Goal: Information Seeking & Learning: Find specific page/section

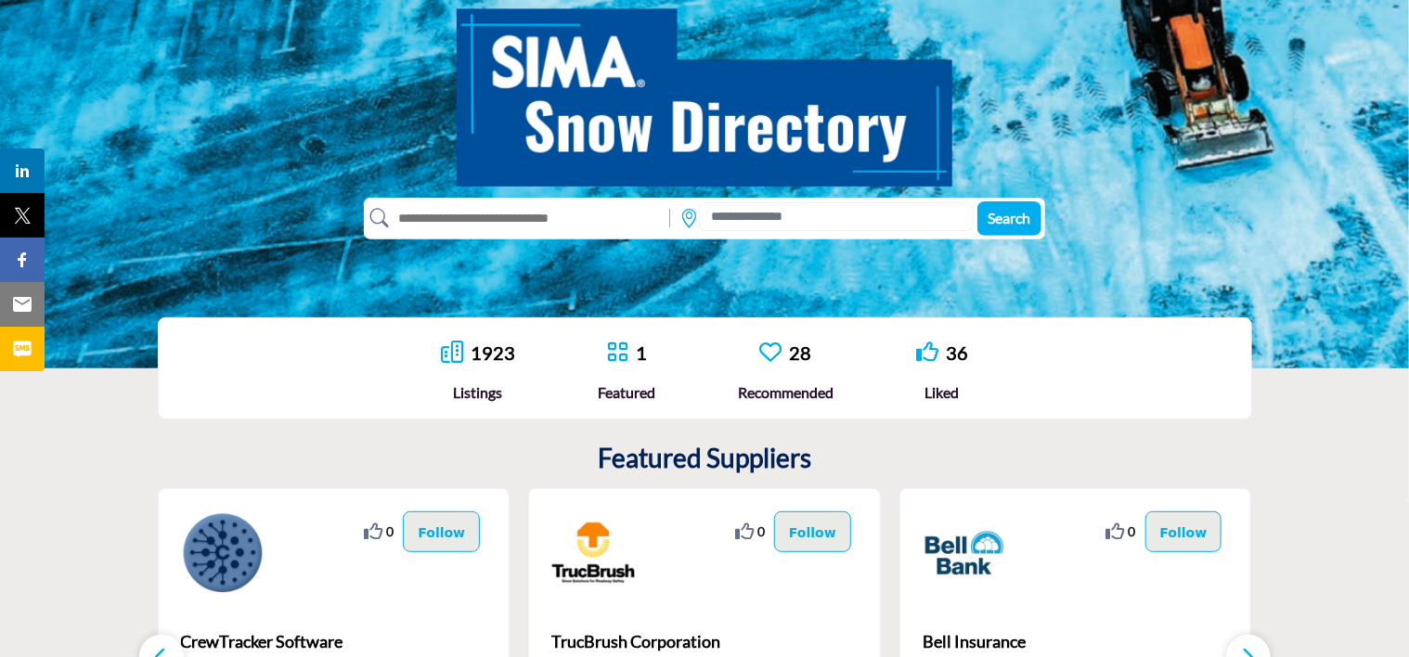
scroll to position [208, 0]
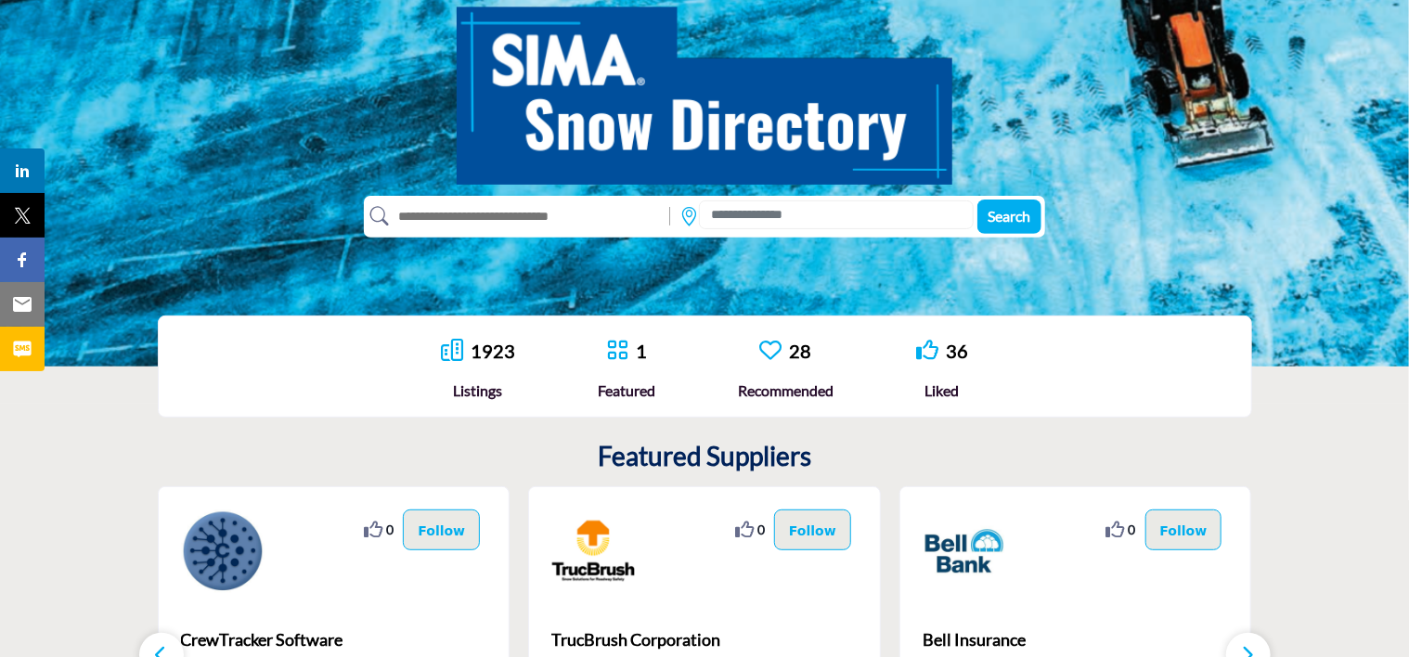
click at [525, 210] on input "text" at bounding box center [525, 216] width 272 height 30
type input "****"
click at [977, 200] on button "Search" at bounding box center [1009, 217] width 64 height 34
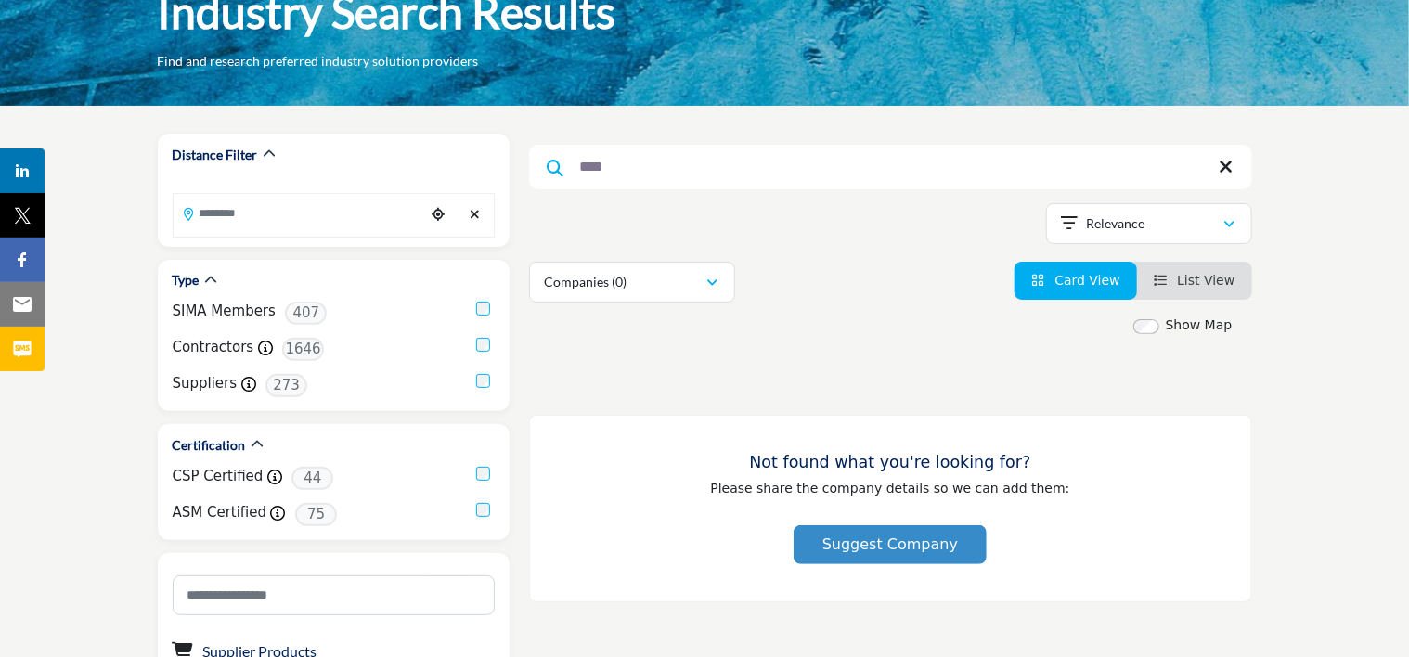
scroll to position [130, 0]
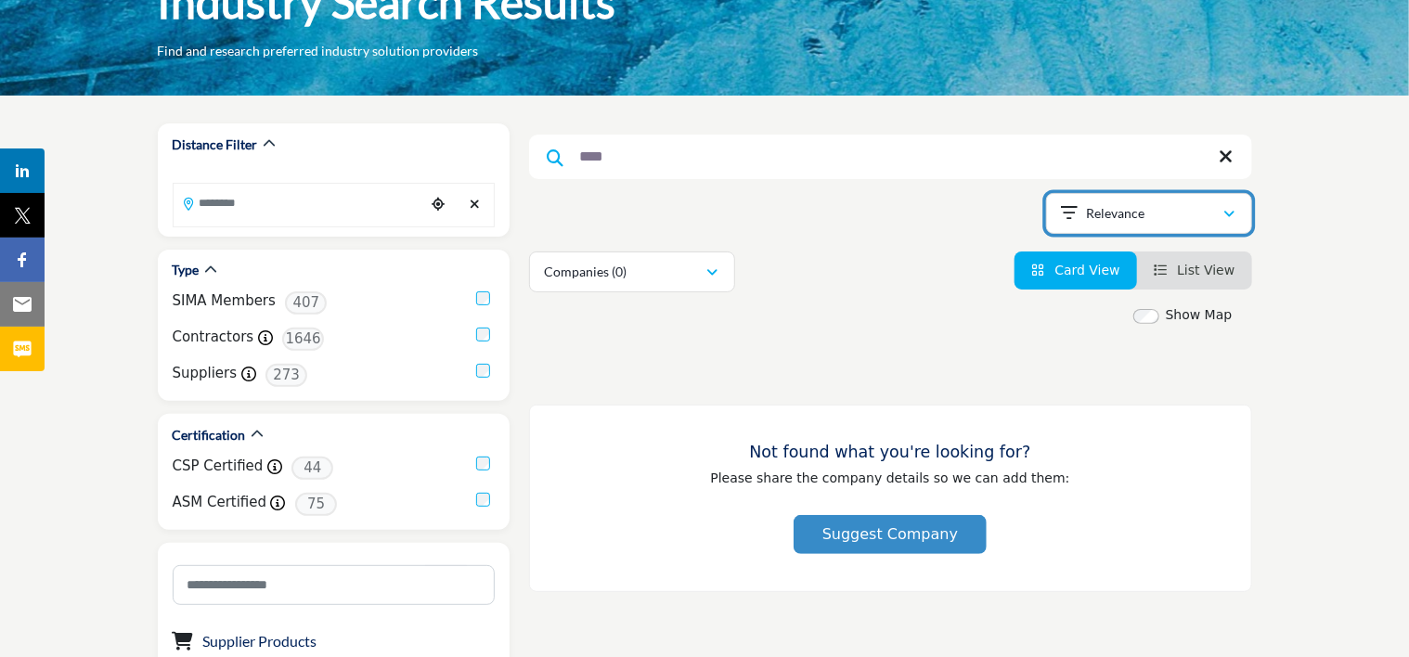
click at [1207, 217] on div "Relevance" at bounding box center [1142, 213] width 161 height 22
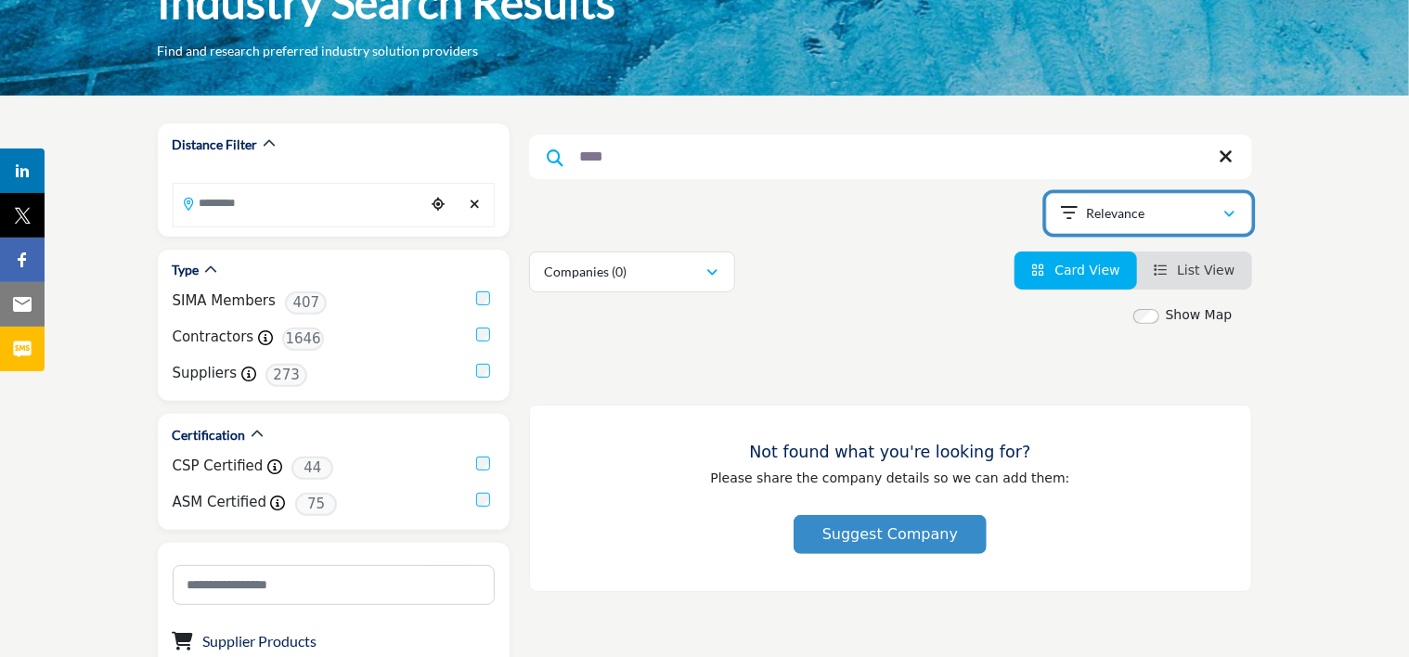
click at [1169, 212] on div "Relevance" at bounding box center [1142, 213] width 161 height 22
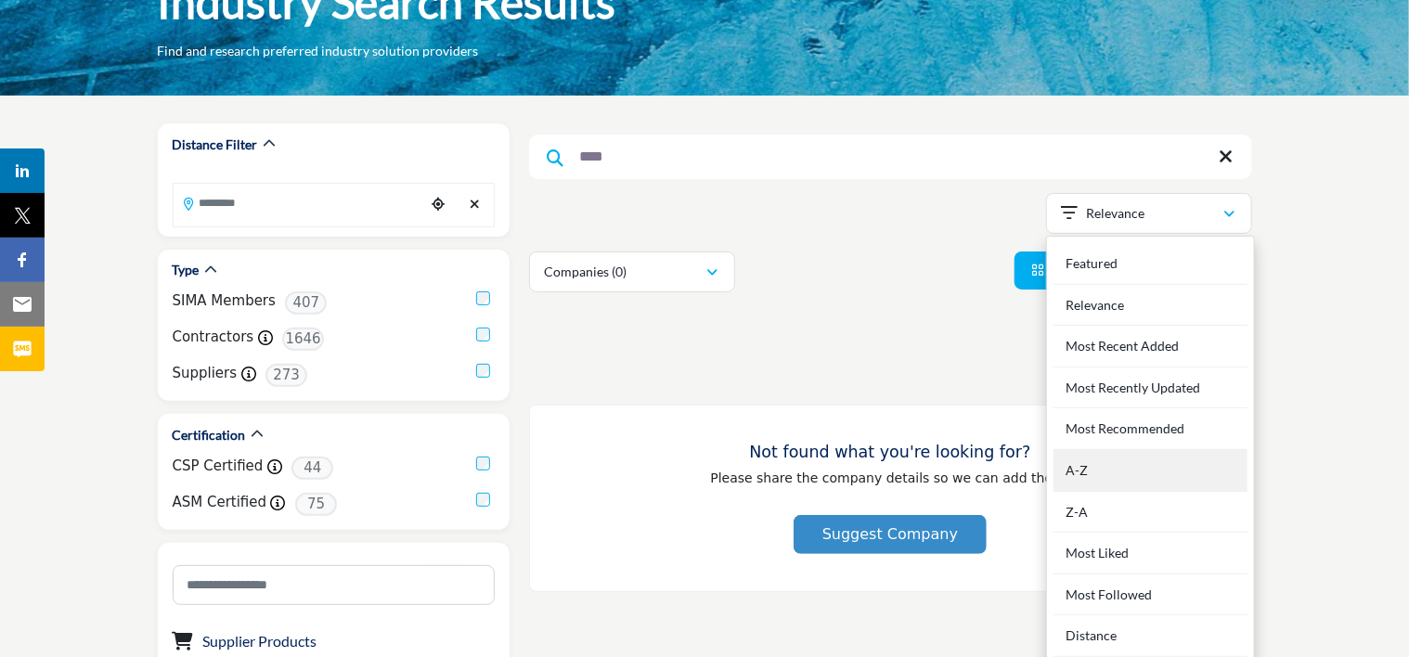
click at [1153, 474] on div "A-Z" at bounding box center [1150, 471] width 194 height 42
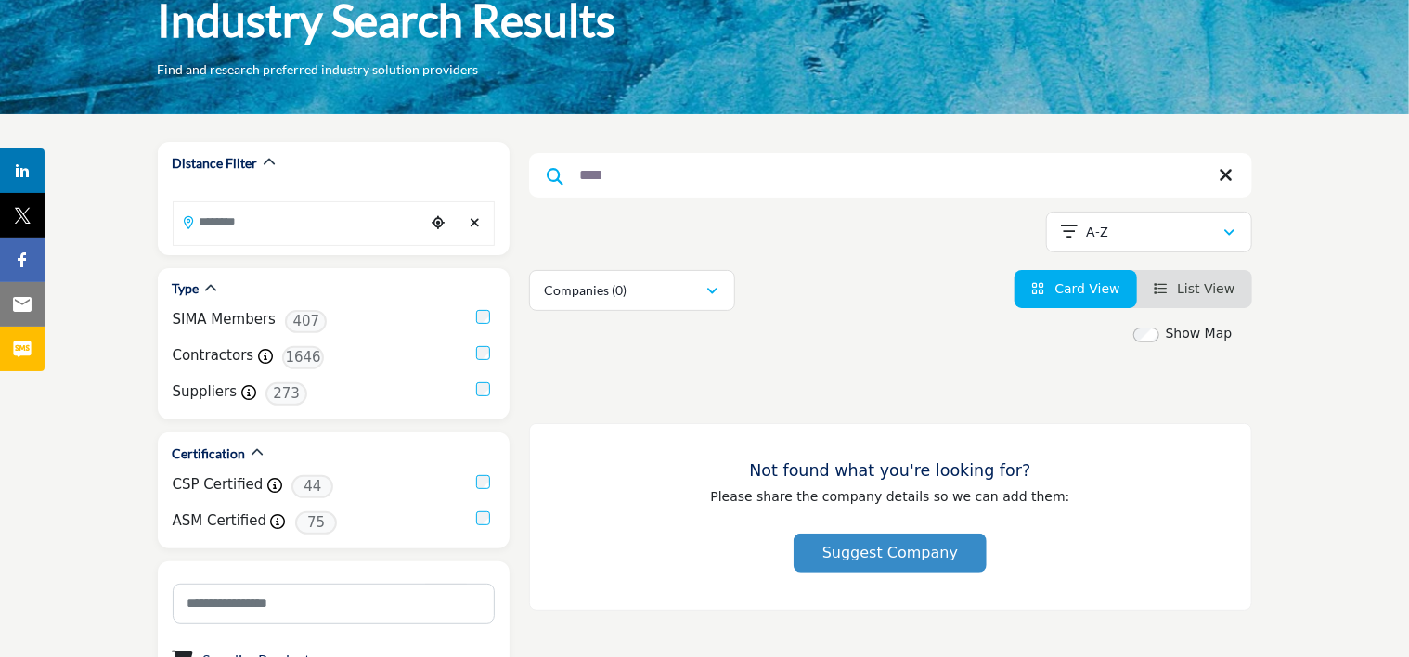
scroll to position [152, 0]
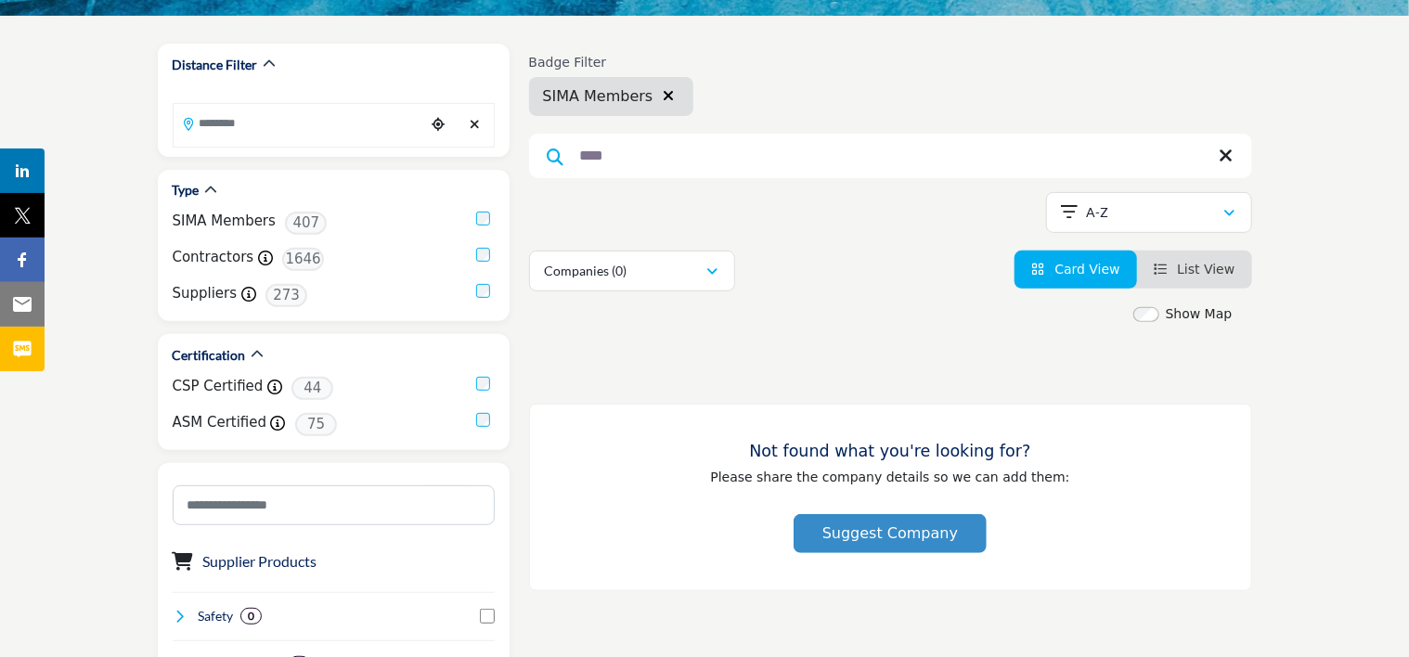
scroll to position [152, 0]
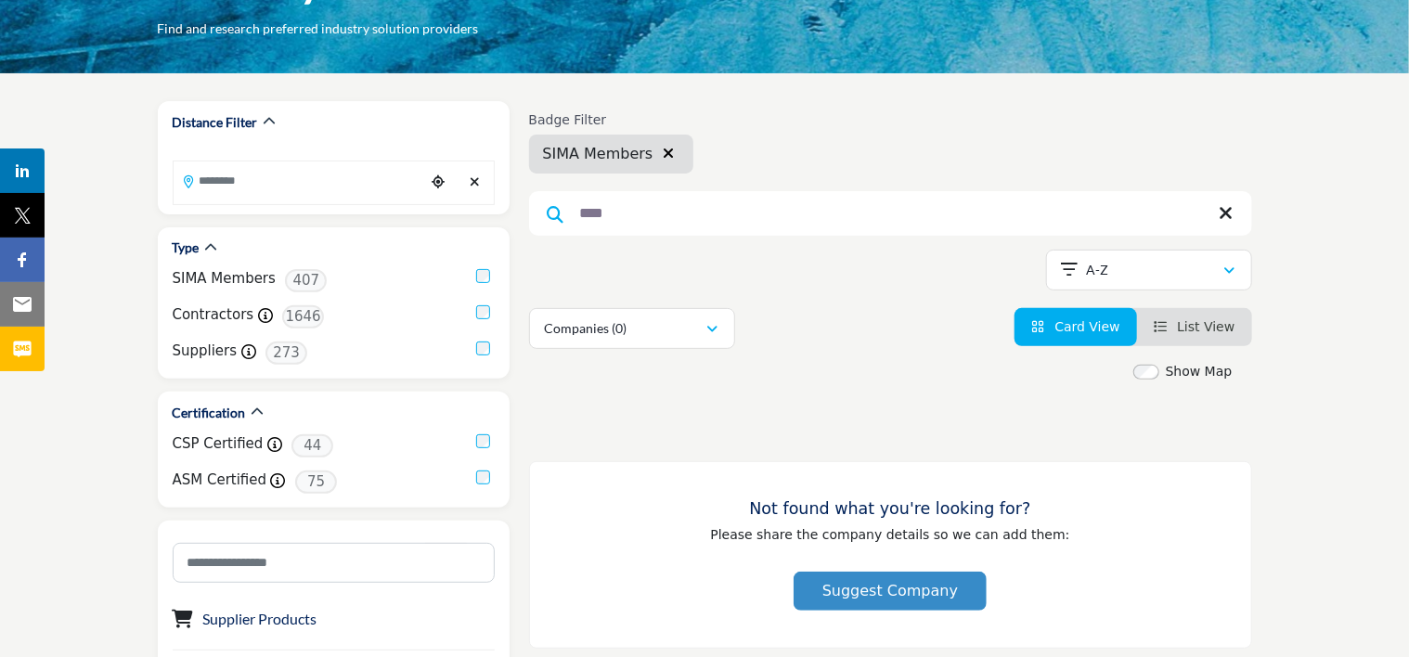
click at [648, 208] on input "****" at bounding box center [890, 213] width 723 height 45
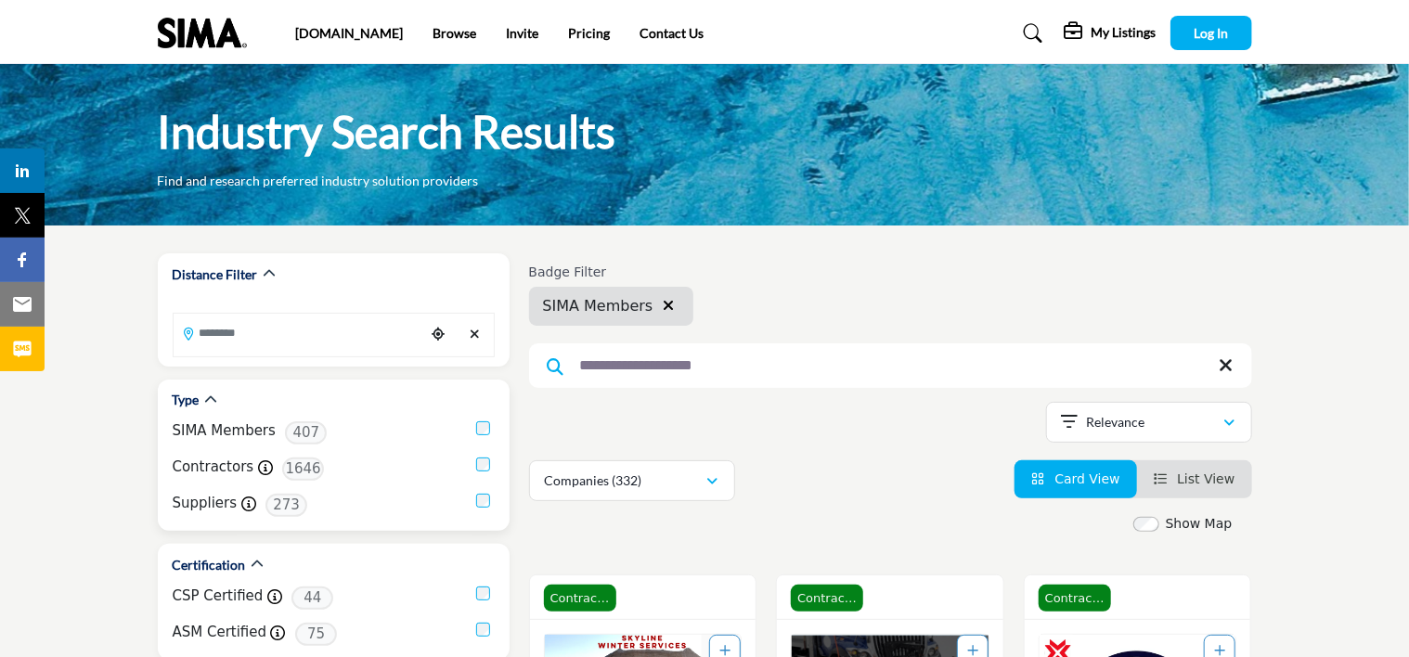
type input "**********"
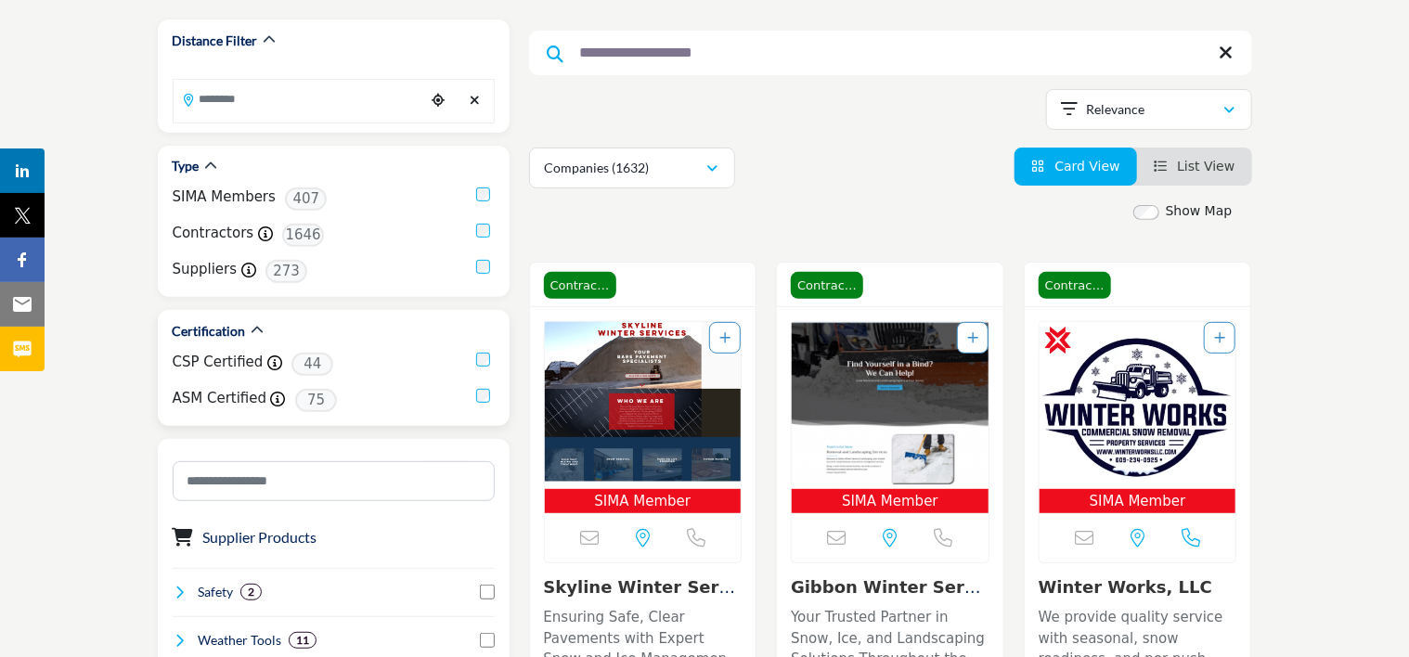
scroll to position [252, 0]
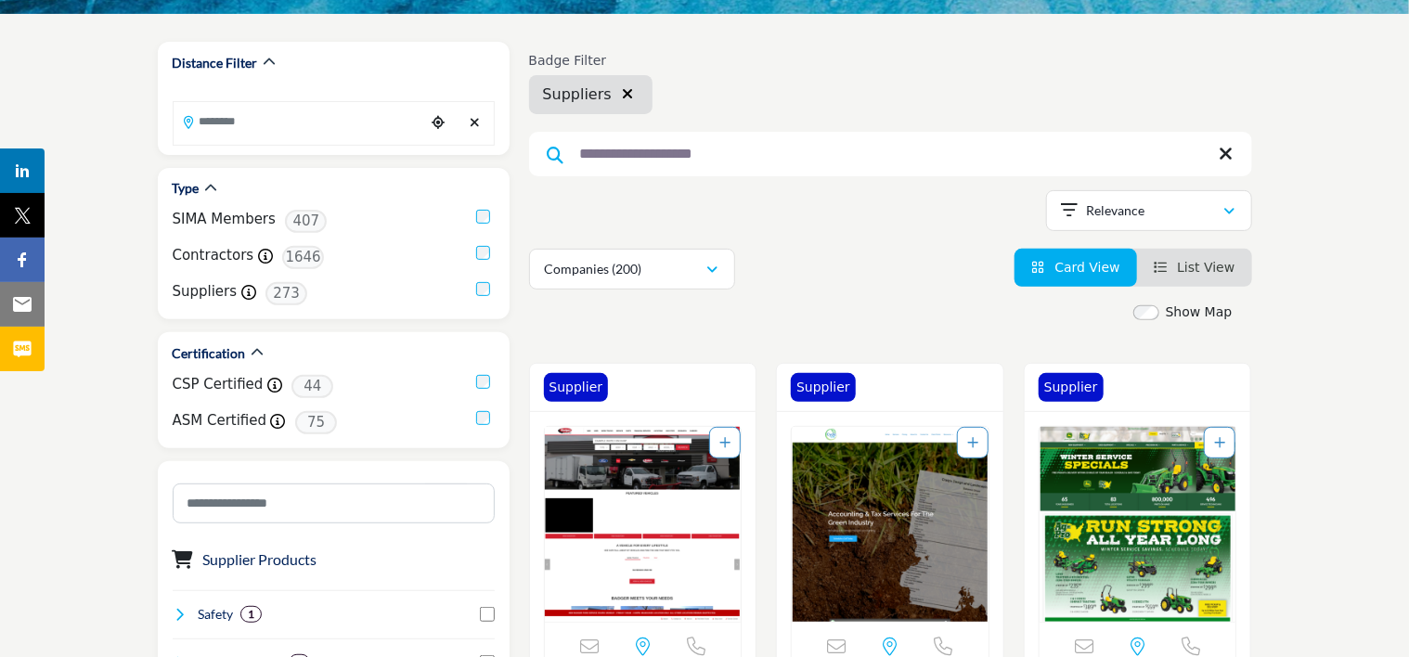
scroll to position [107, 0]
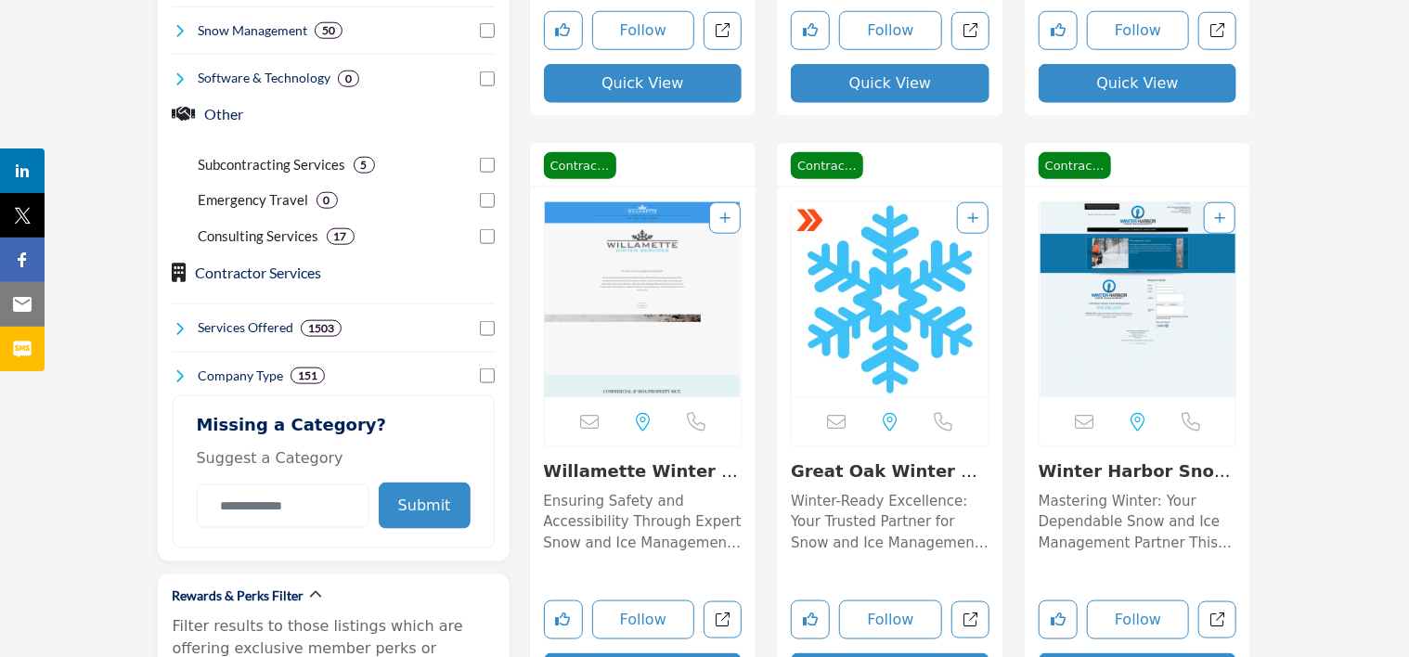
scroll to position [951, 0]
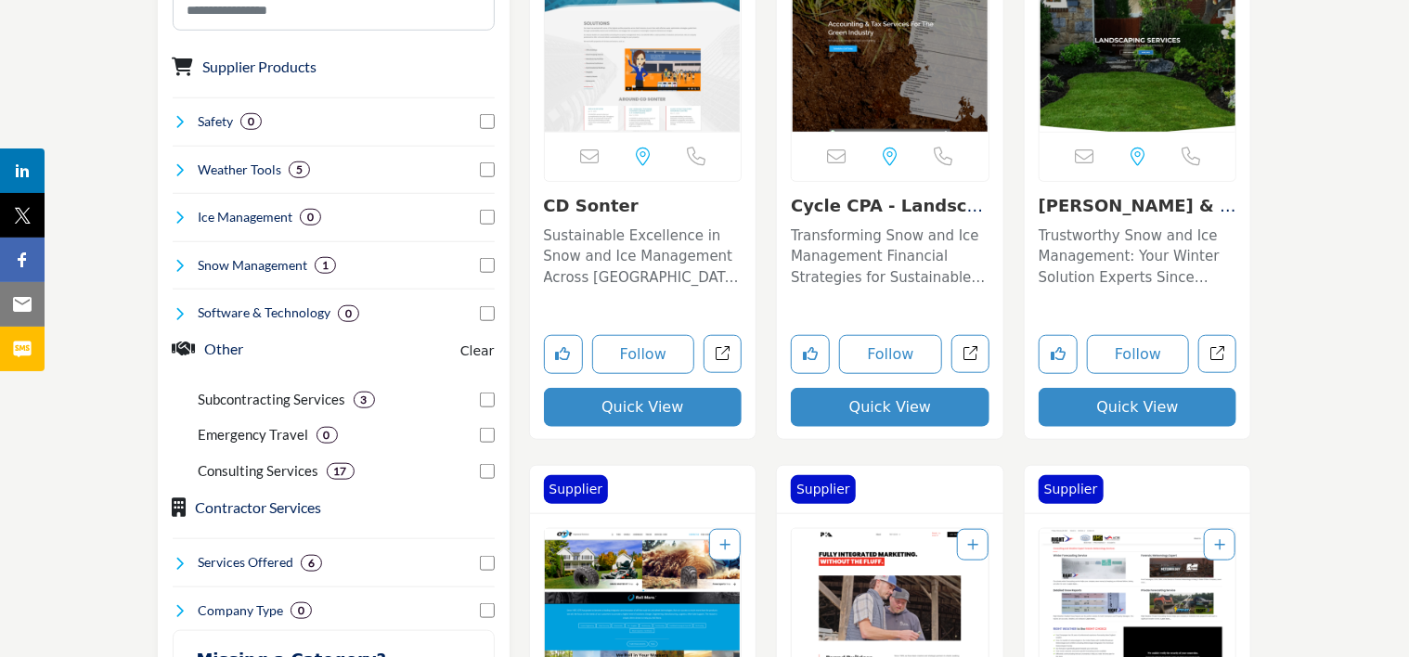
scroll to position [729, 0]
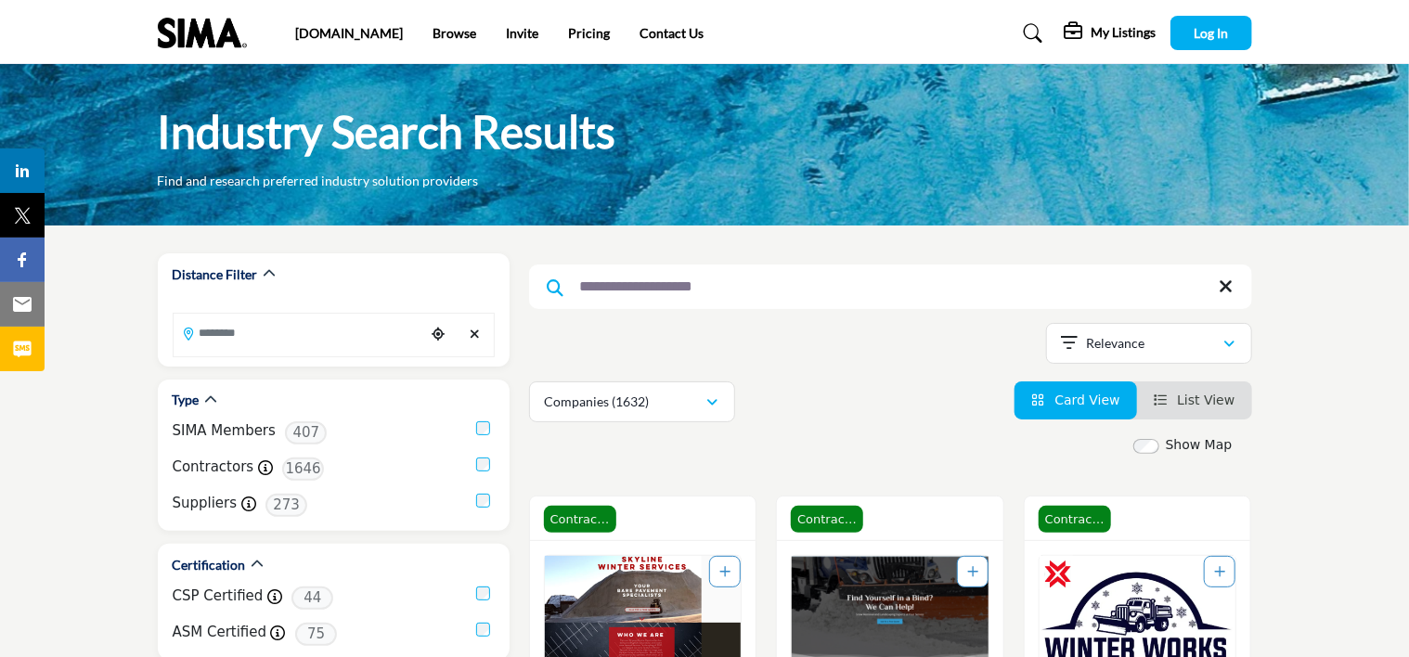
click at [1221, 285] on icon at bounding box center [1227, 287] width 14 height 19
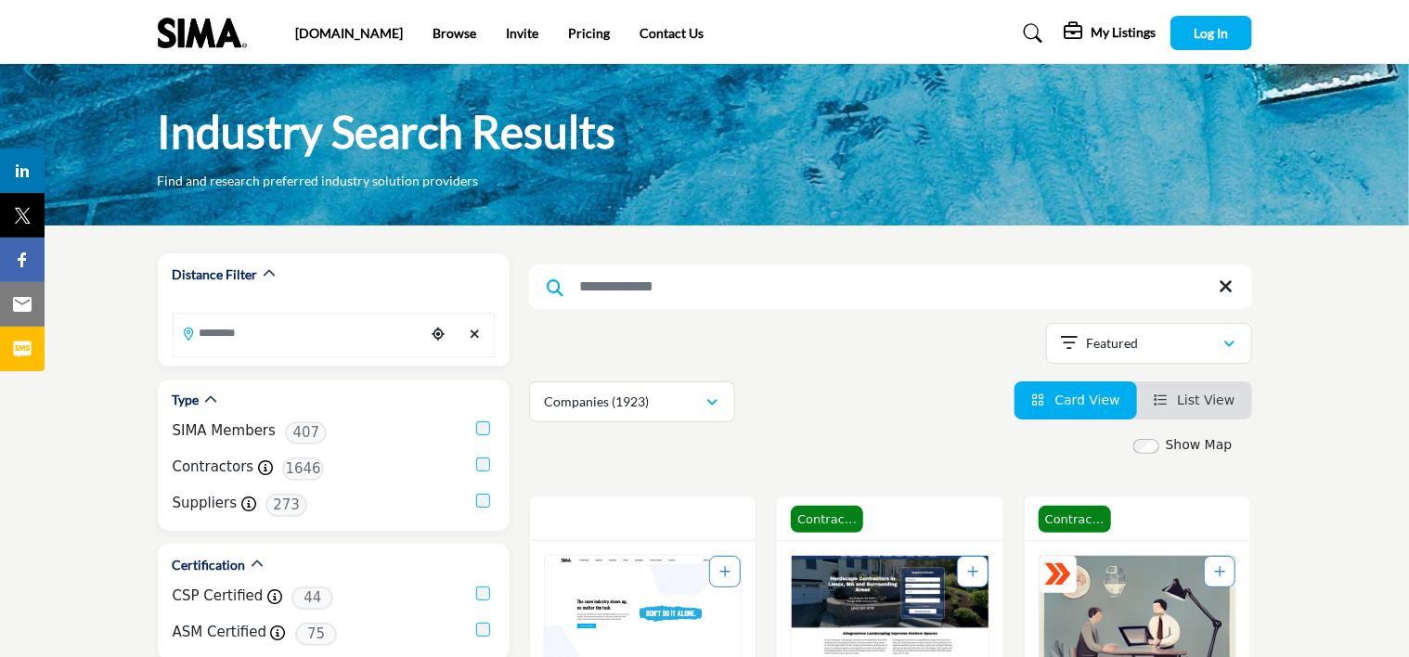
click at [1106, 31] on h5 "My Listings" at bounding box center [1124, 32] width 65 height 17
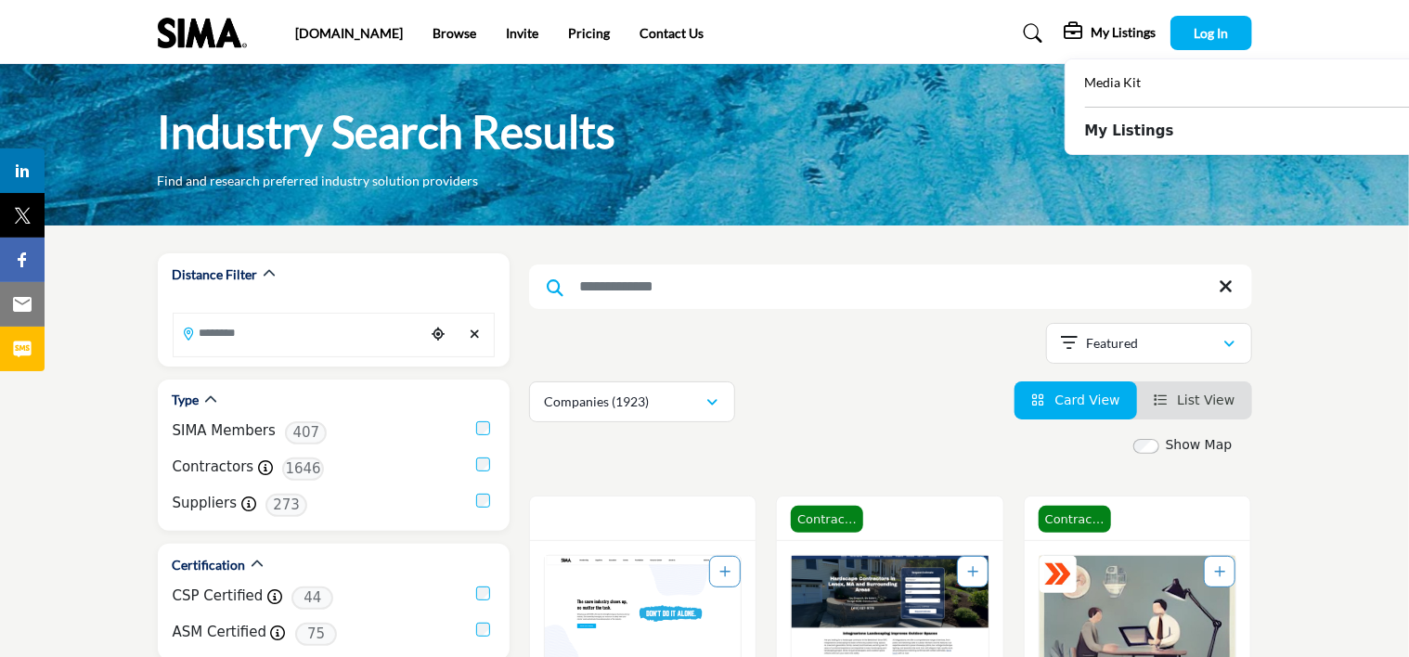
click at [1127, 130] on b "My Listings" at bounding box center [1129, 131] width 89 height 21
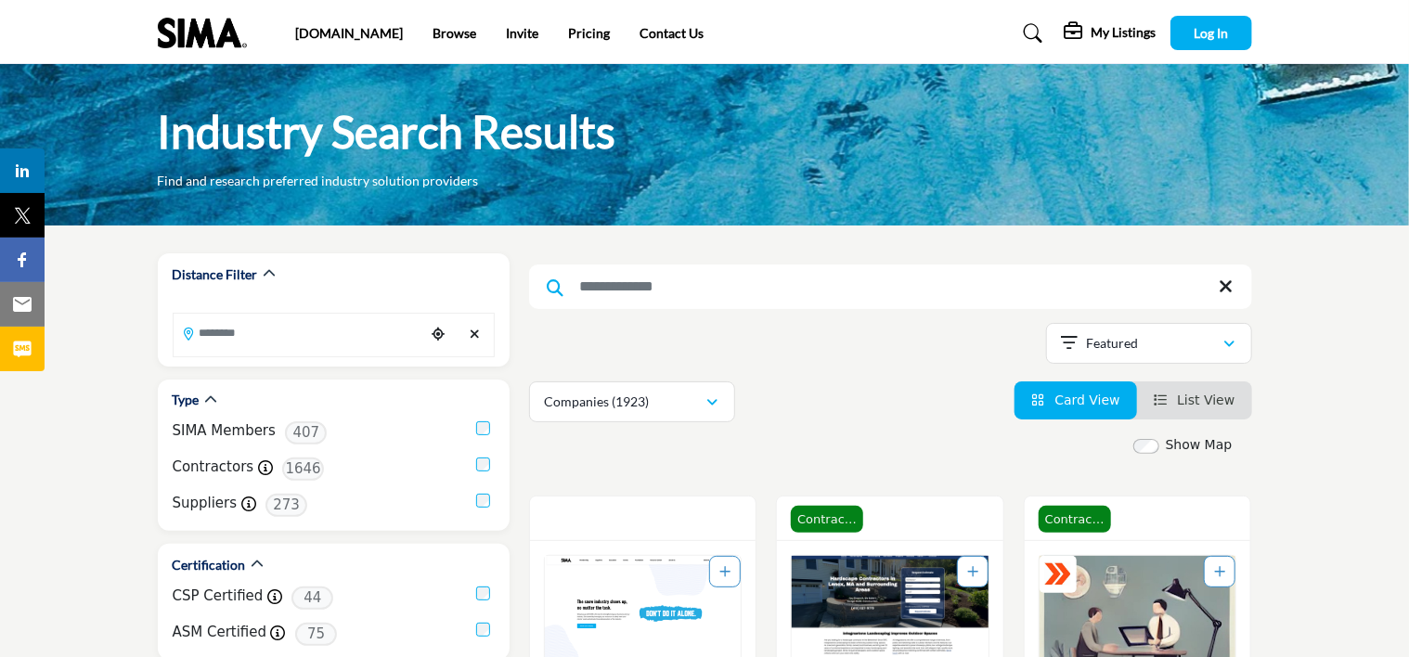
click at [1071, 30] on icon at bounding box center [1076, 31] width 22 height 19
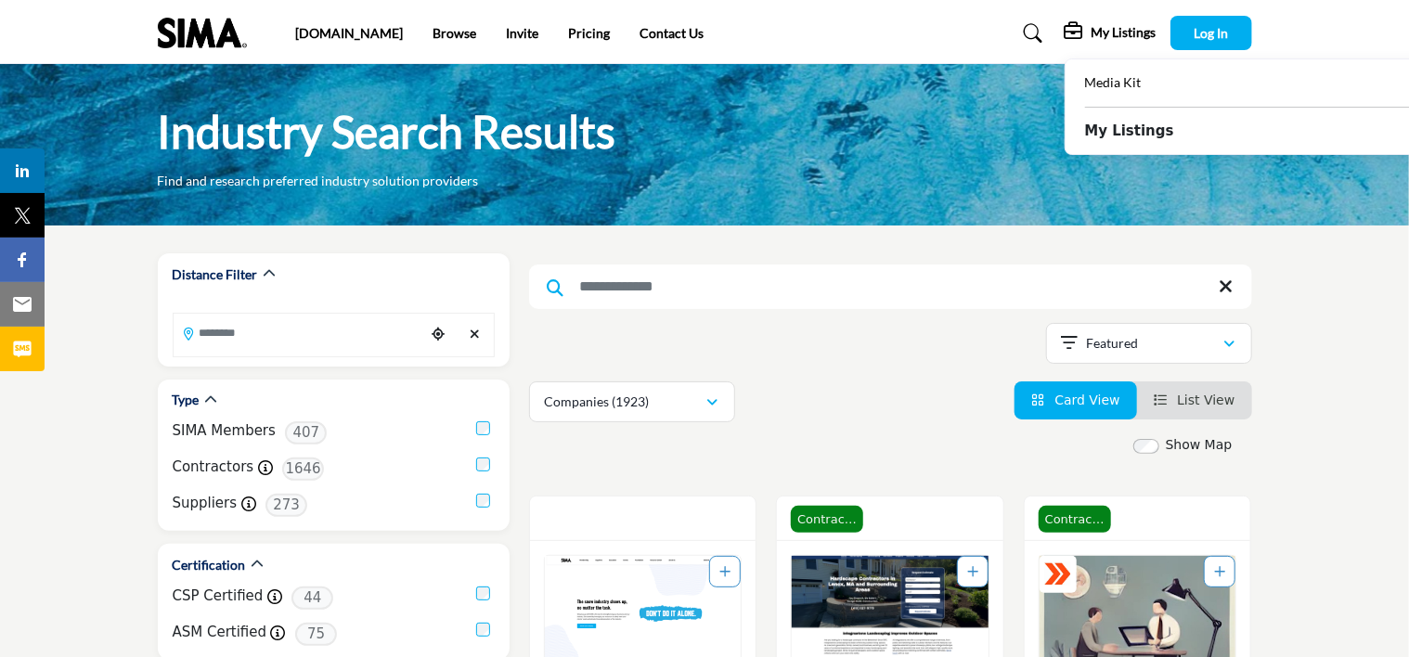
click at [1101, 85] on span "Media Kit" at bounding box center [1113, 82] width 57 height 16
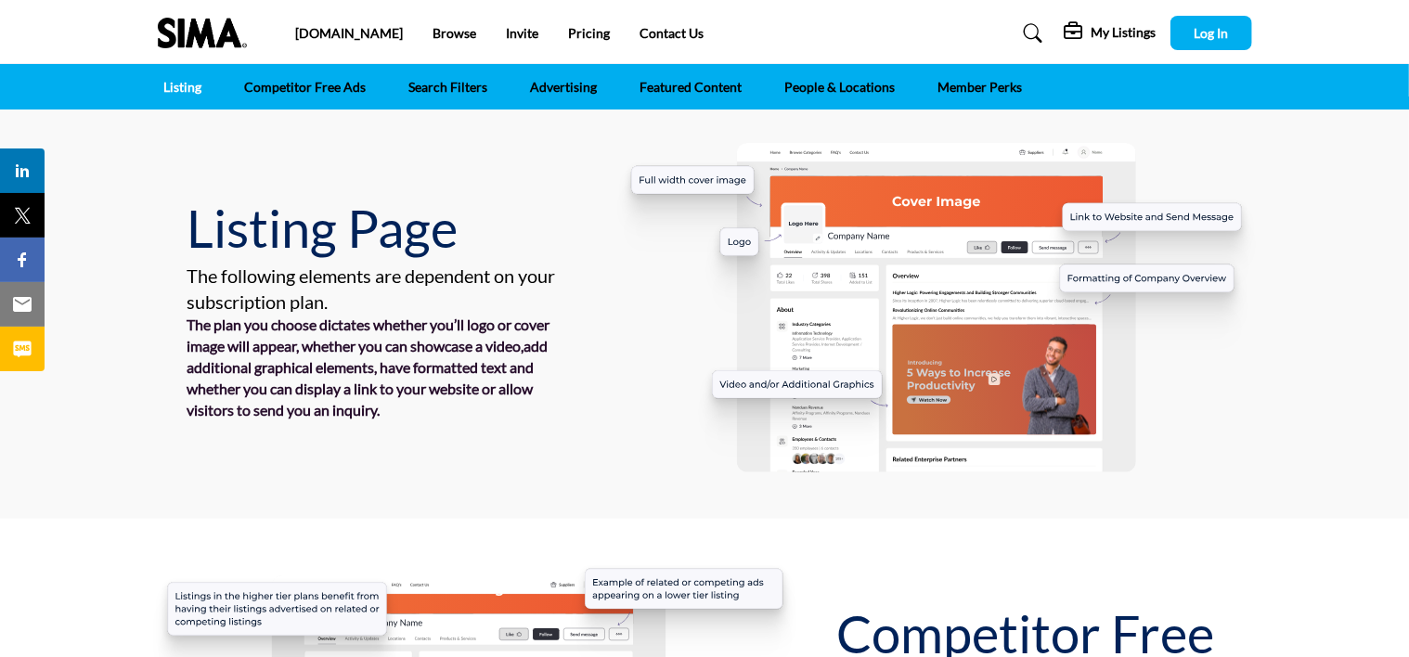
click at [190, 82] on link "Listing" at bounding box center [183, 86] width 51 height 45
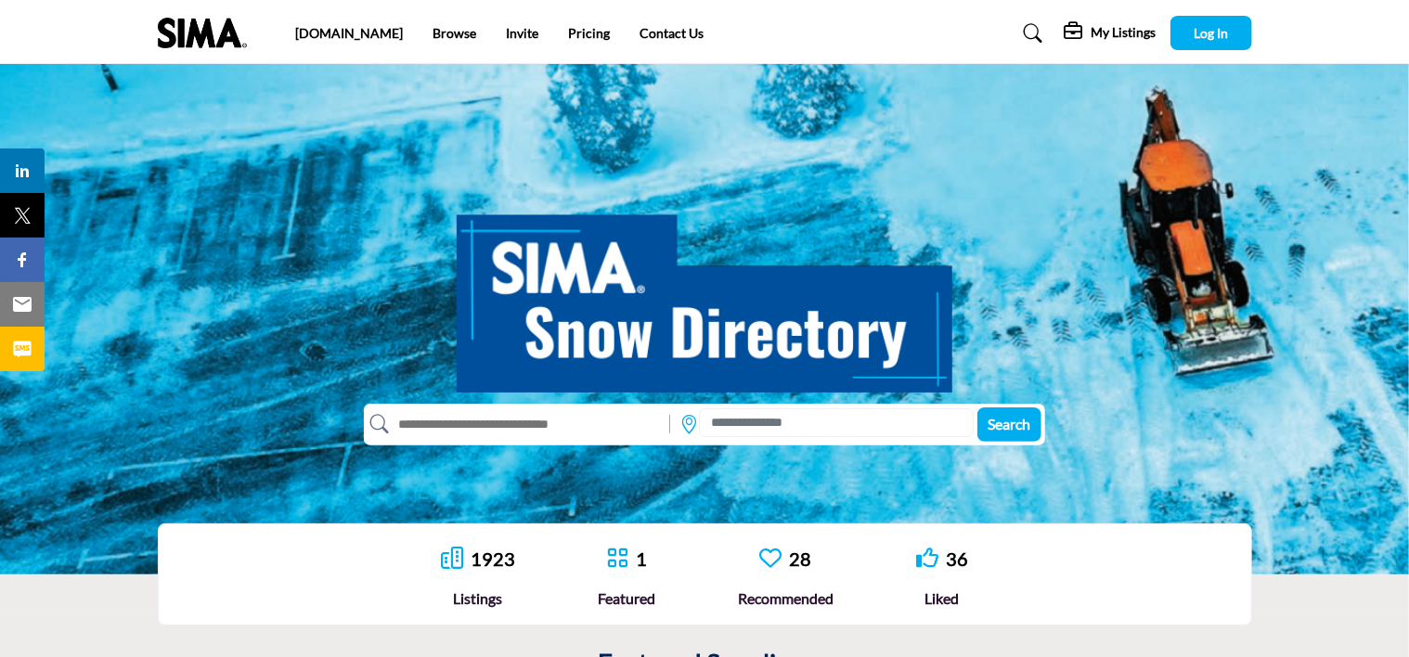
click at [535, 416] on input "text" at bounding box center [525, 424] width 272 height 30
type input "****"
click at [977, 407] on button "Search" at bounding box center [1009, 424] width 64 height 34
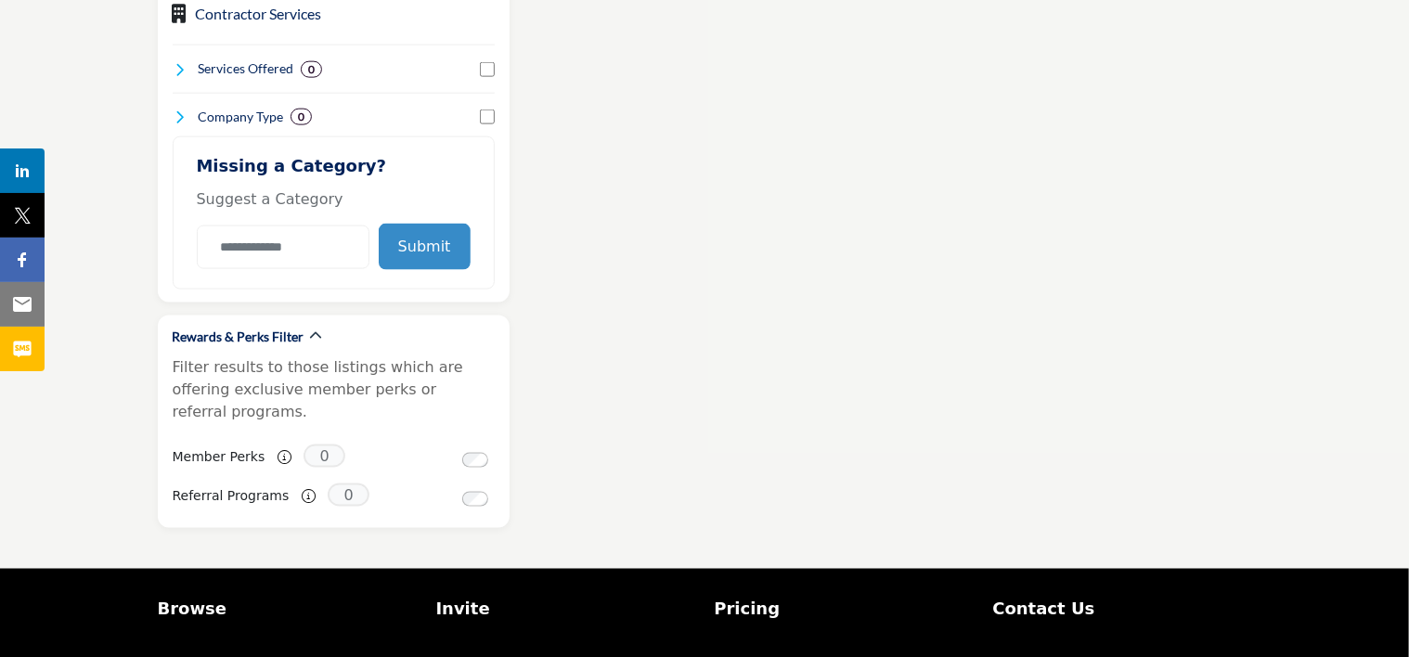
scroll to position [1199, 0]
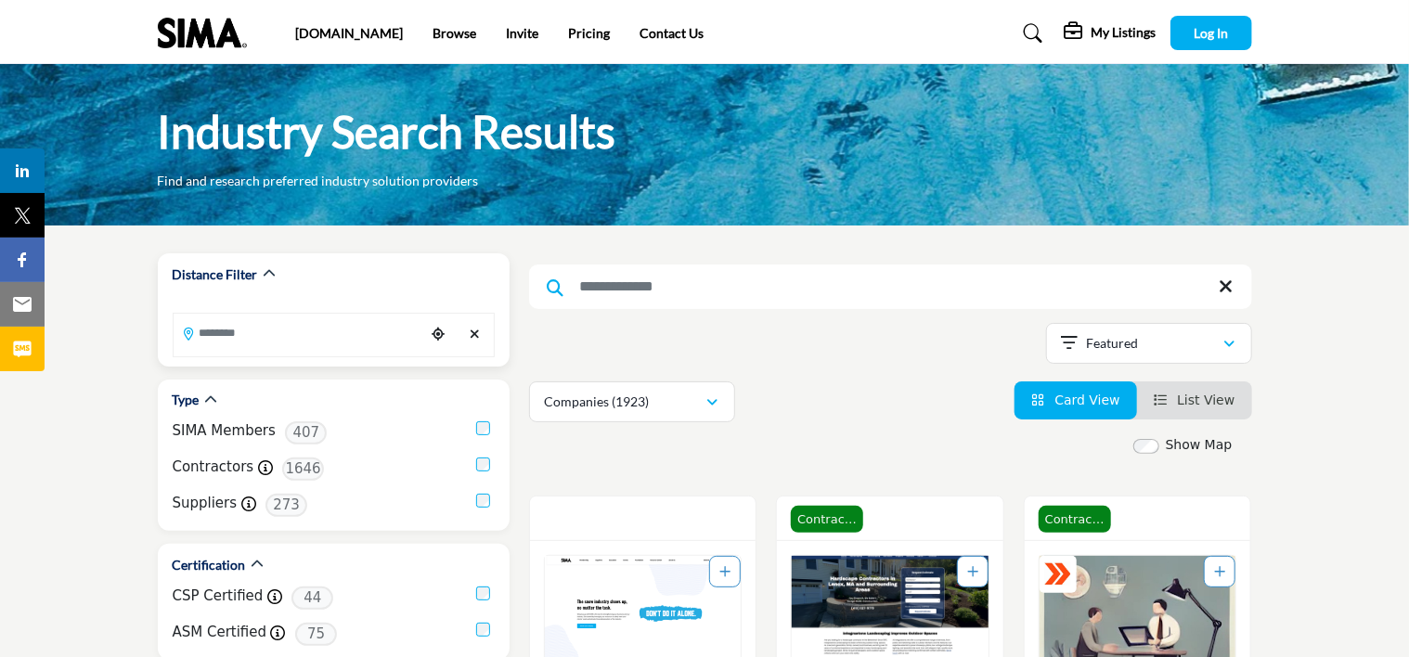
click at [473, 336] on icon "Clear search location" at bounding box center [475, 334] width 10 height 13
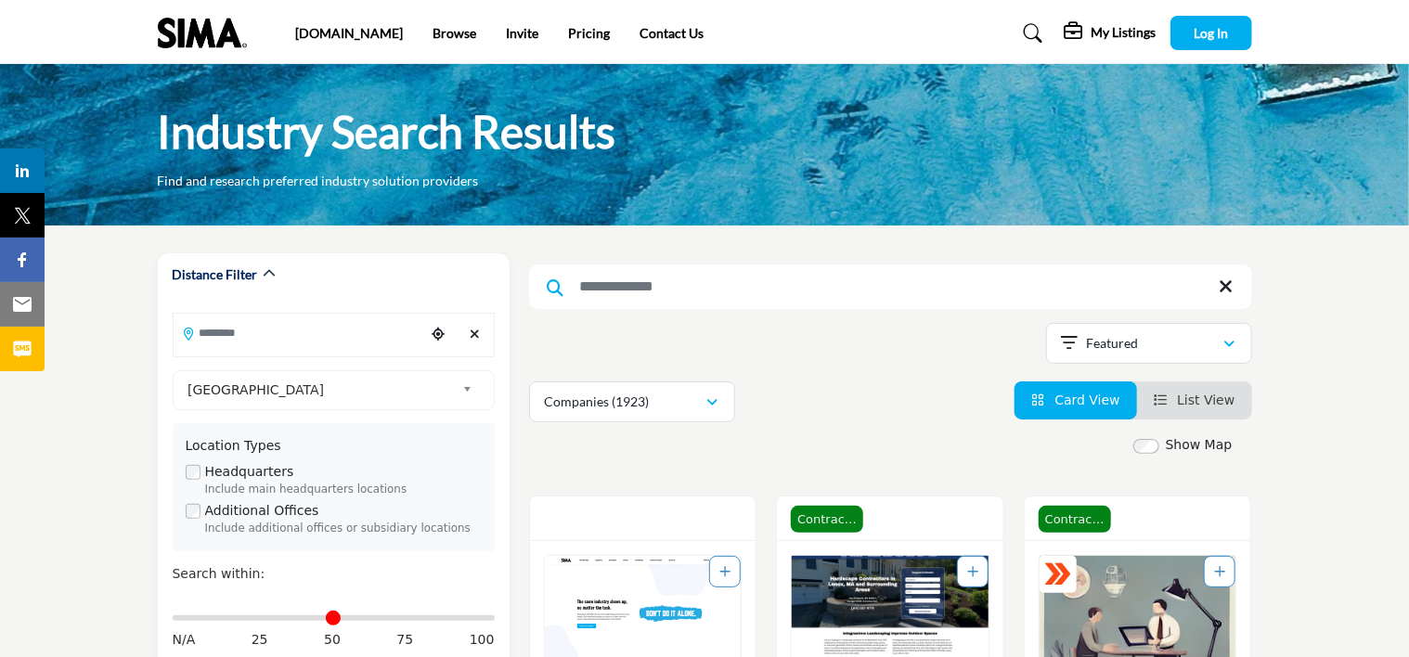
click at [776, 291] on input "Search Keyword" at bounding box center [890, 287] width 723 height 45
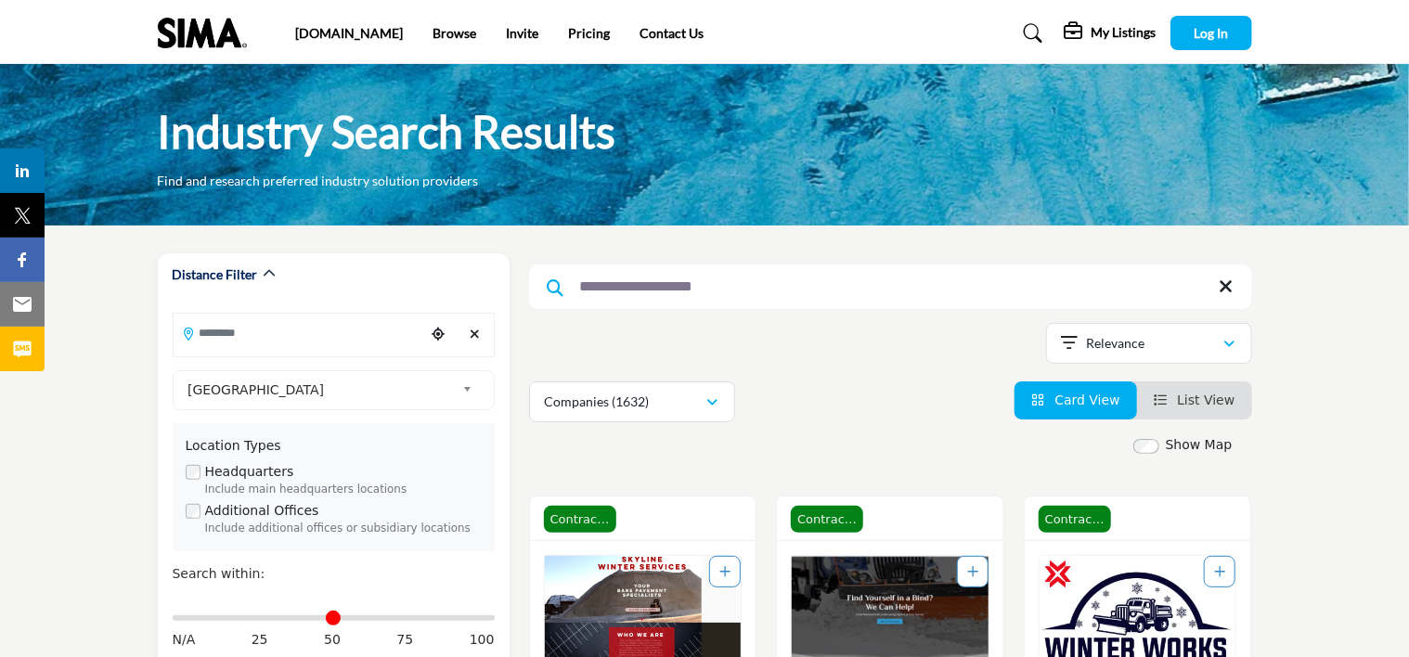
type input "**********"
click at [1212, 403] on span "List View" at bounding box center [1206, 400] width 58 height 15
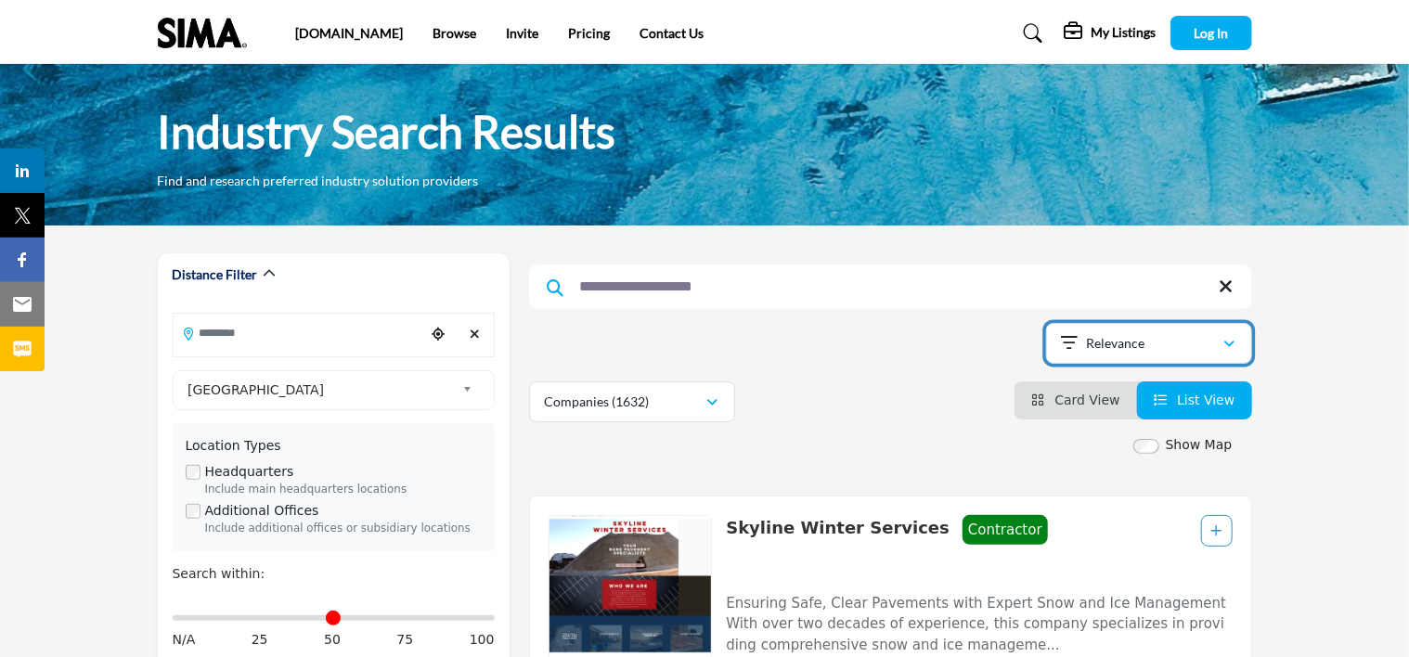
click at [1192, 357] on button "Relevance" at bounding box center [1149, 343] width 206 height 41
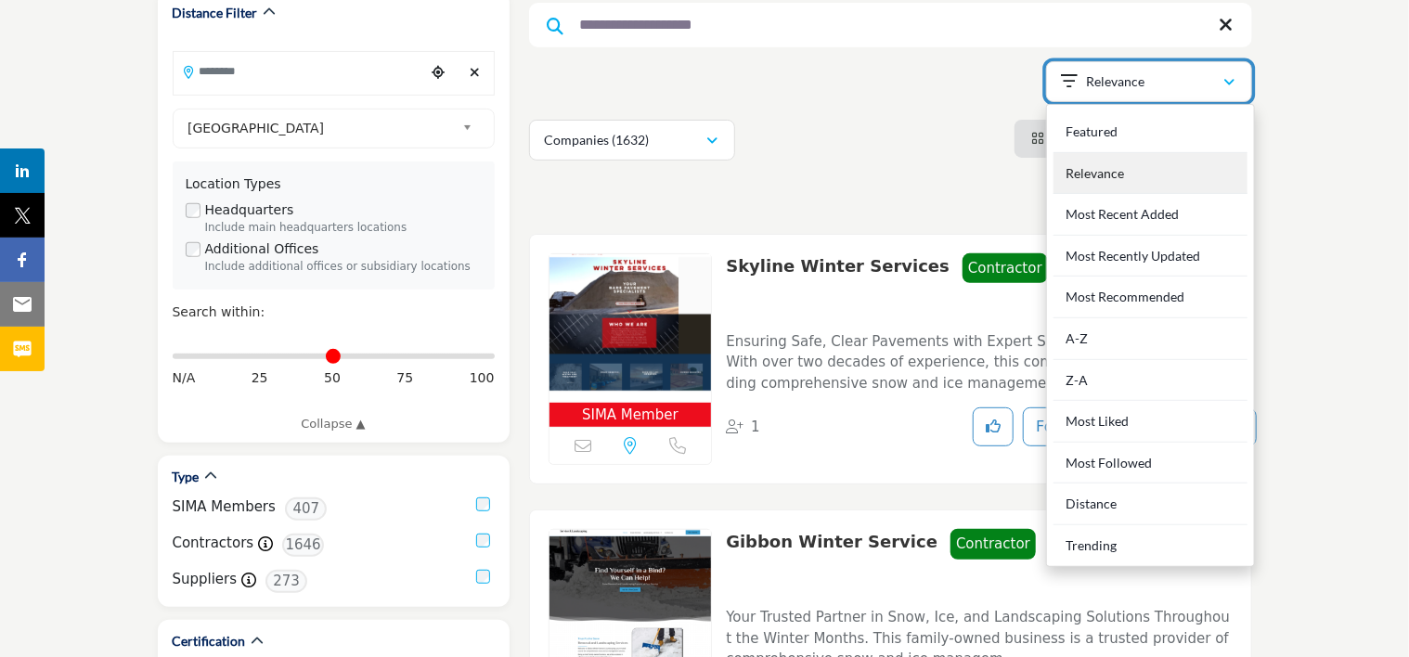
scroll to position [263, 0]
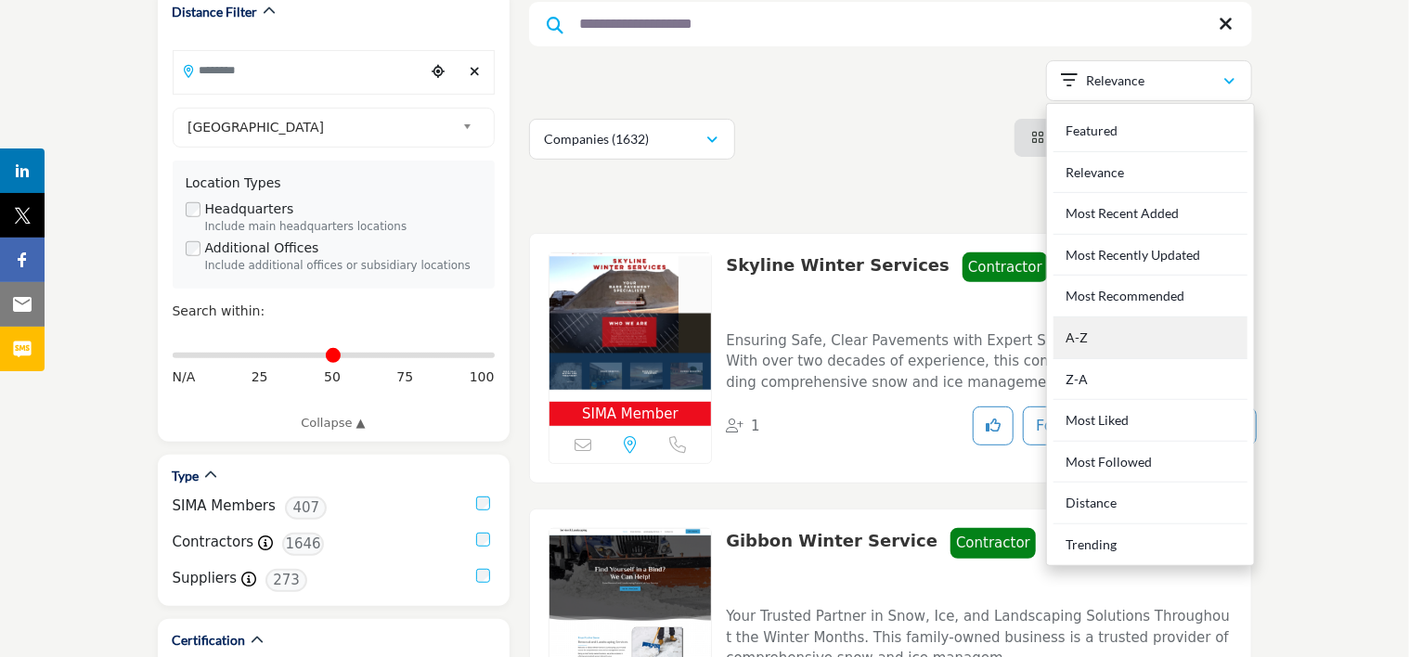
click at [1170, 340] on div "A-Z" at bounding box center [1150, 338] width 194 height 42
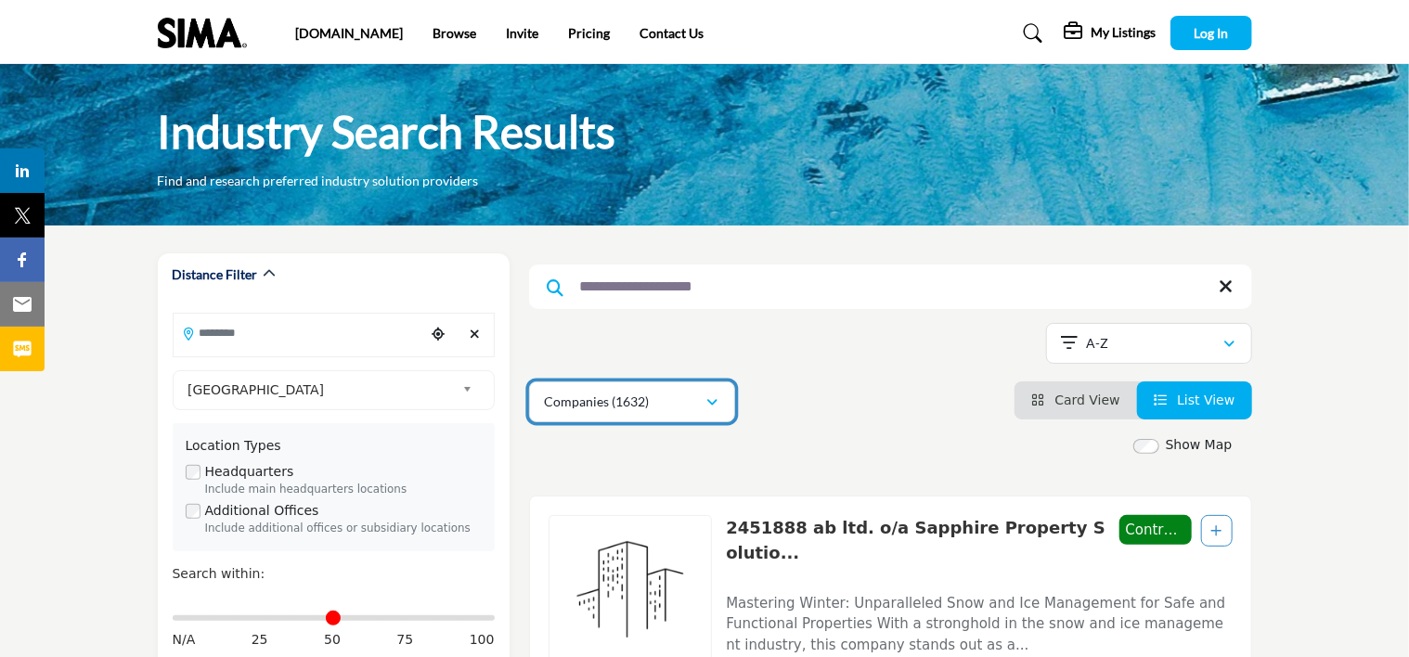
click at [697, 401] on div "Companies (1632)" at bounding box center [625, 402] width 161 height 22
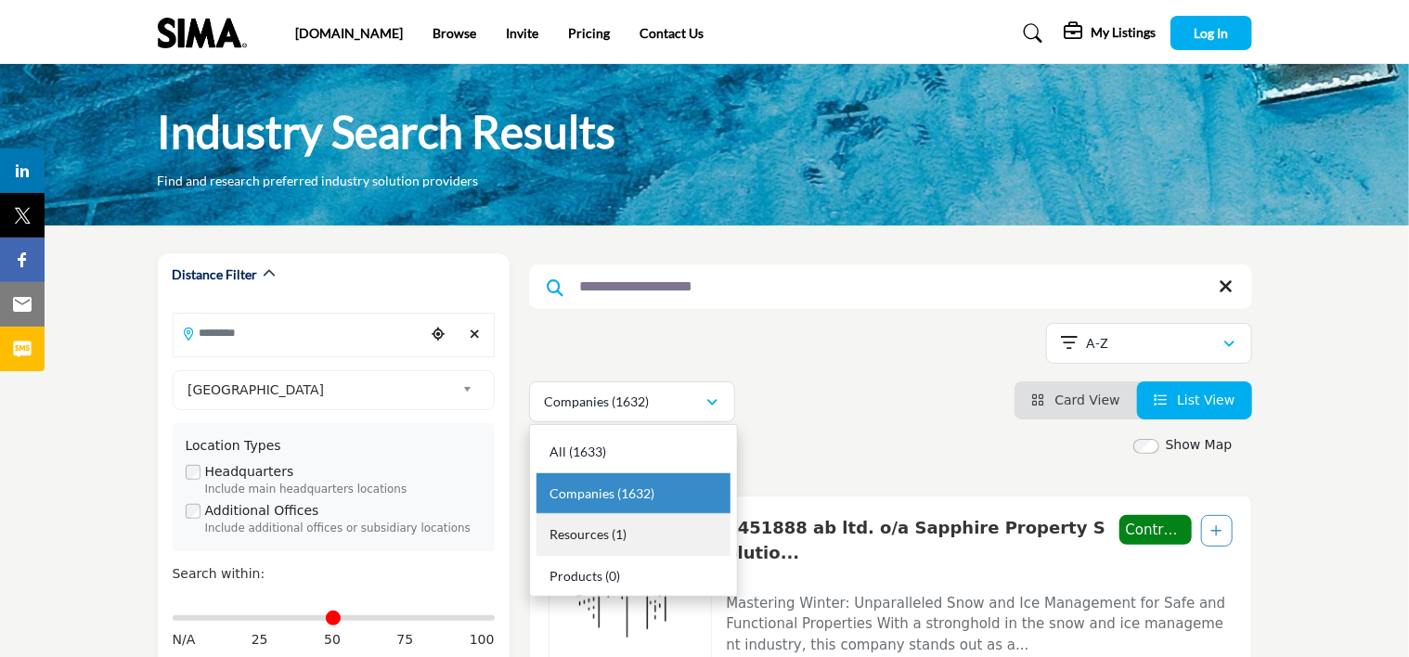
click at [676, 527] on div "Resources (1)" at bounding box center [633, 535] width 194 height 42
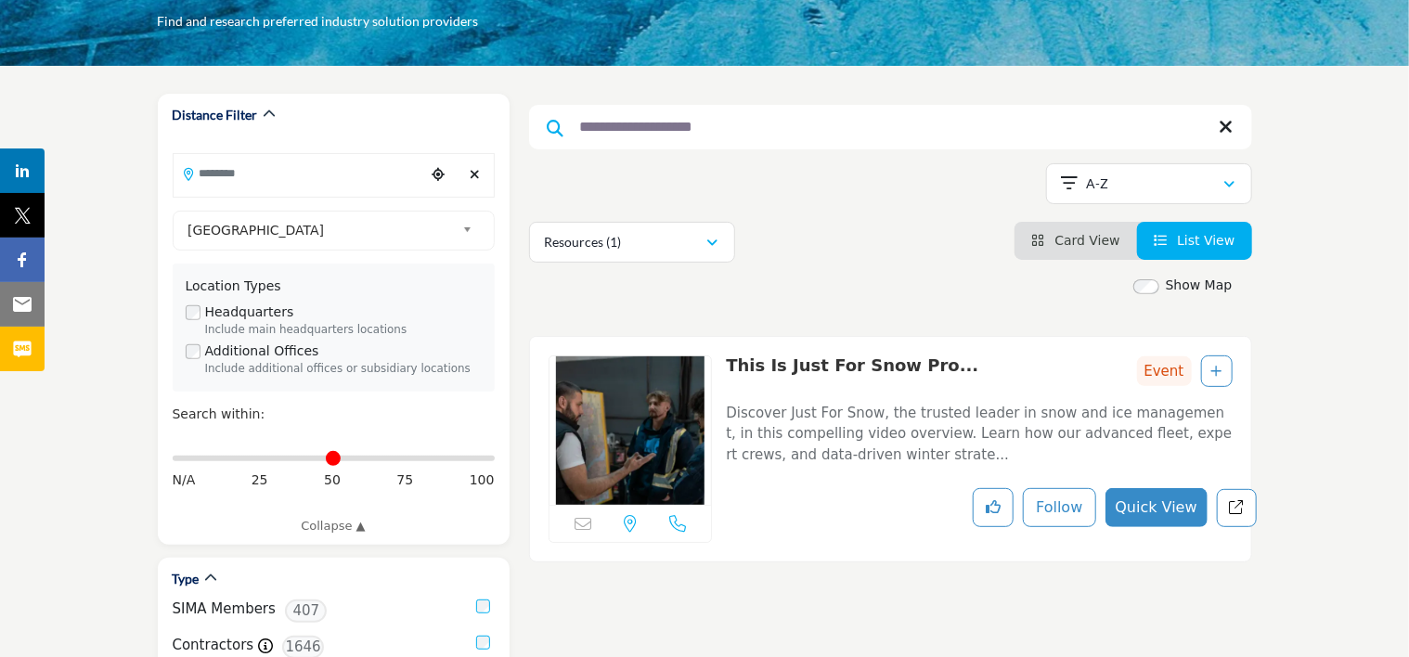
scroll to position [207, 0]
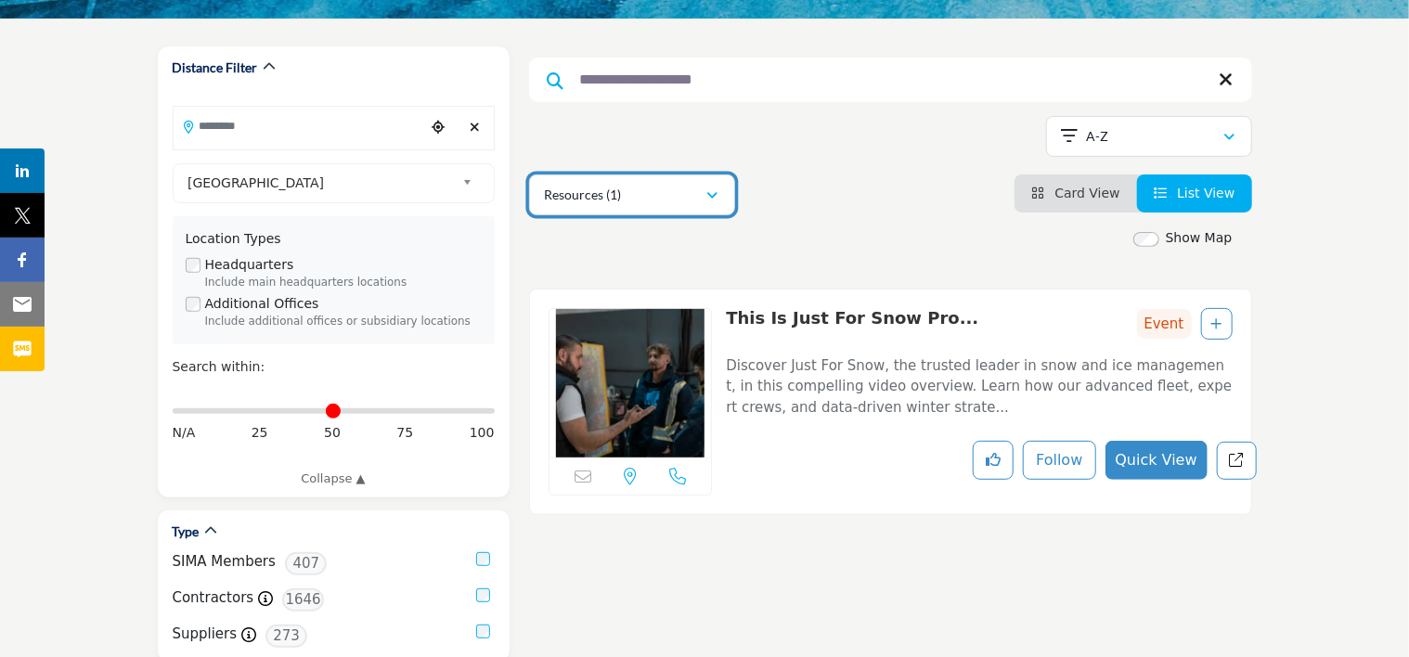
click at [716, 210] on button "Resources (1)" at bounding box center [632, 194] width 206 height 41
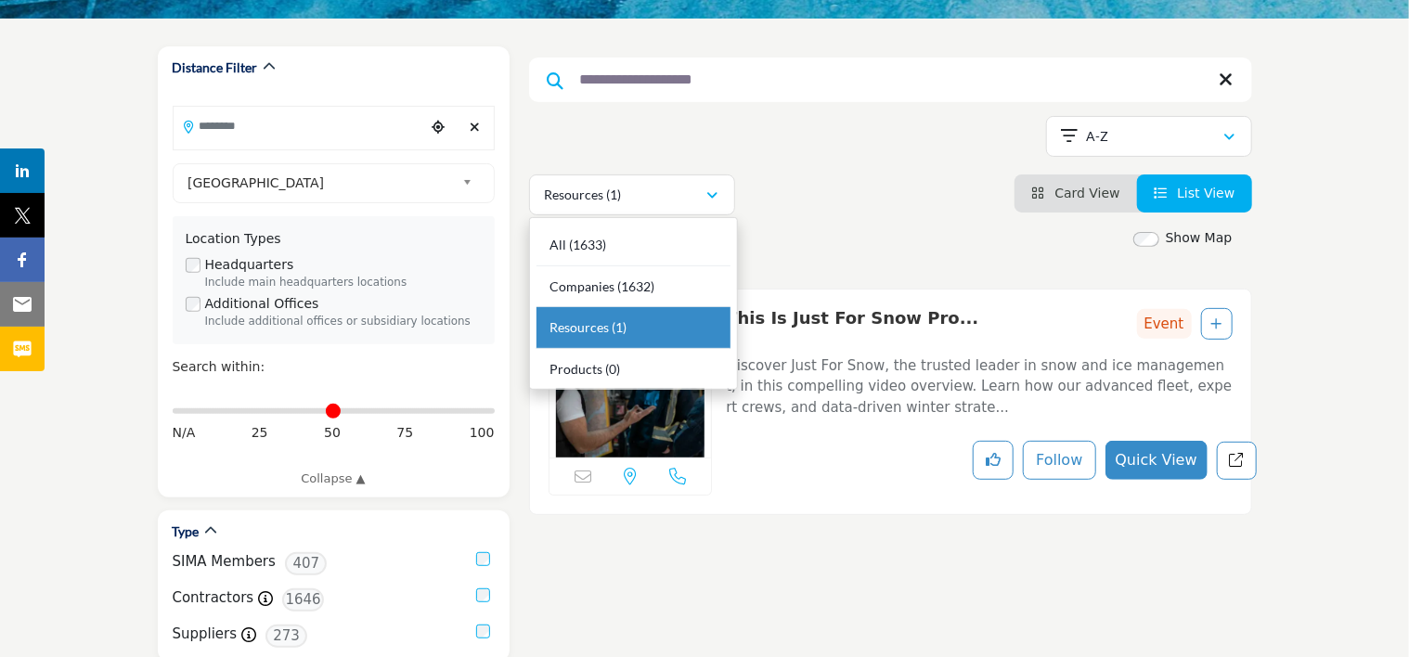
click at [820, 234] on div "Show Map" at bounding box center [880, 238] width 723 height 21
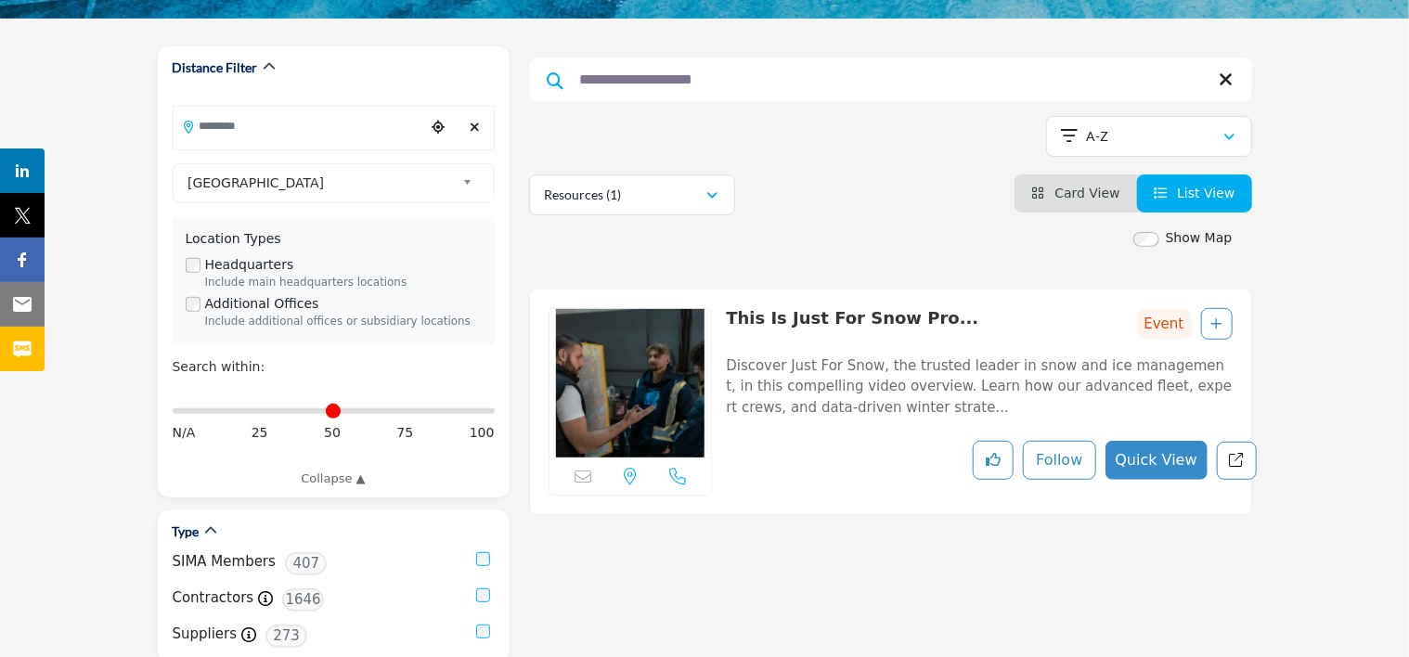
click at [1228, 85] on icon at bounding box center [1227, 80] width 14 height 19
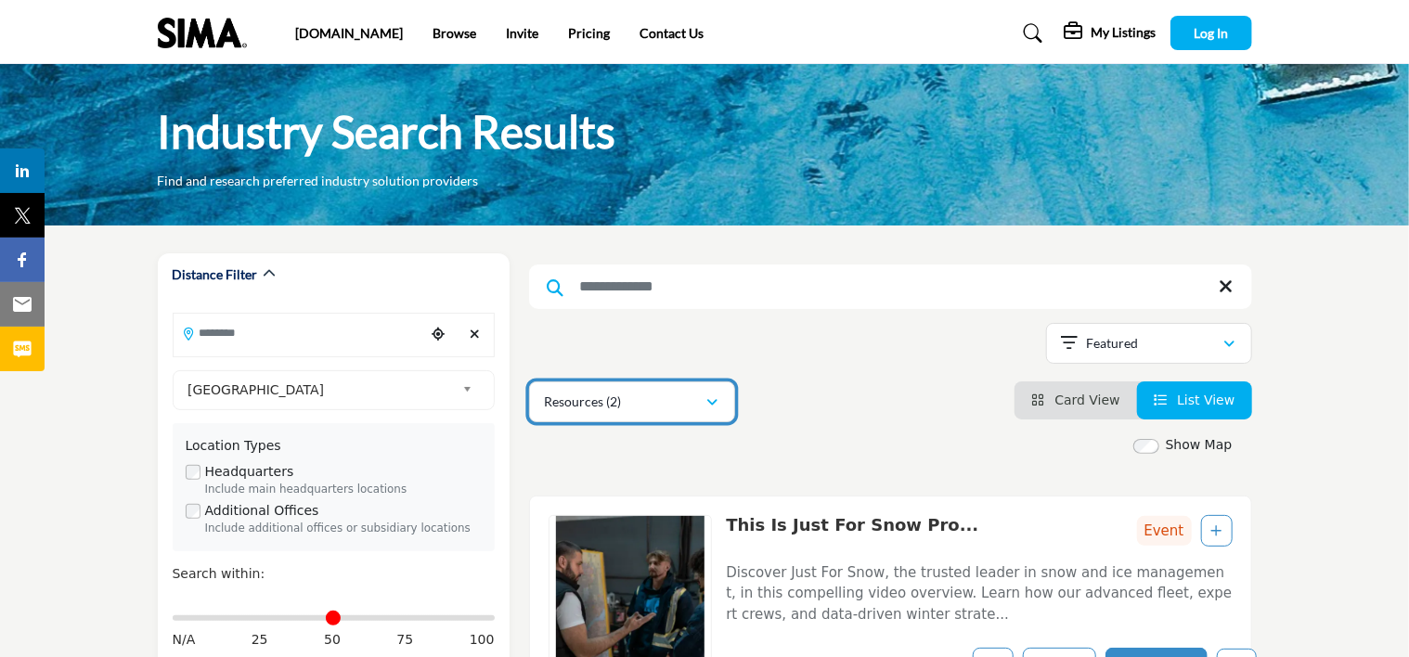
click at [694, 398] on div "Resources (2)" at bounding box center [625, 402] width 161 height 22
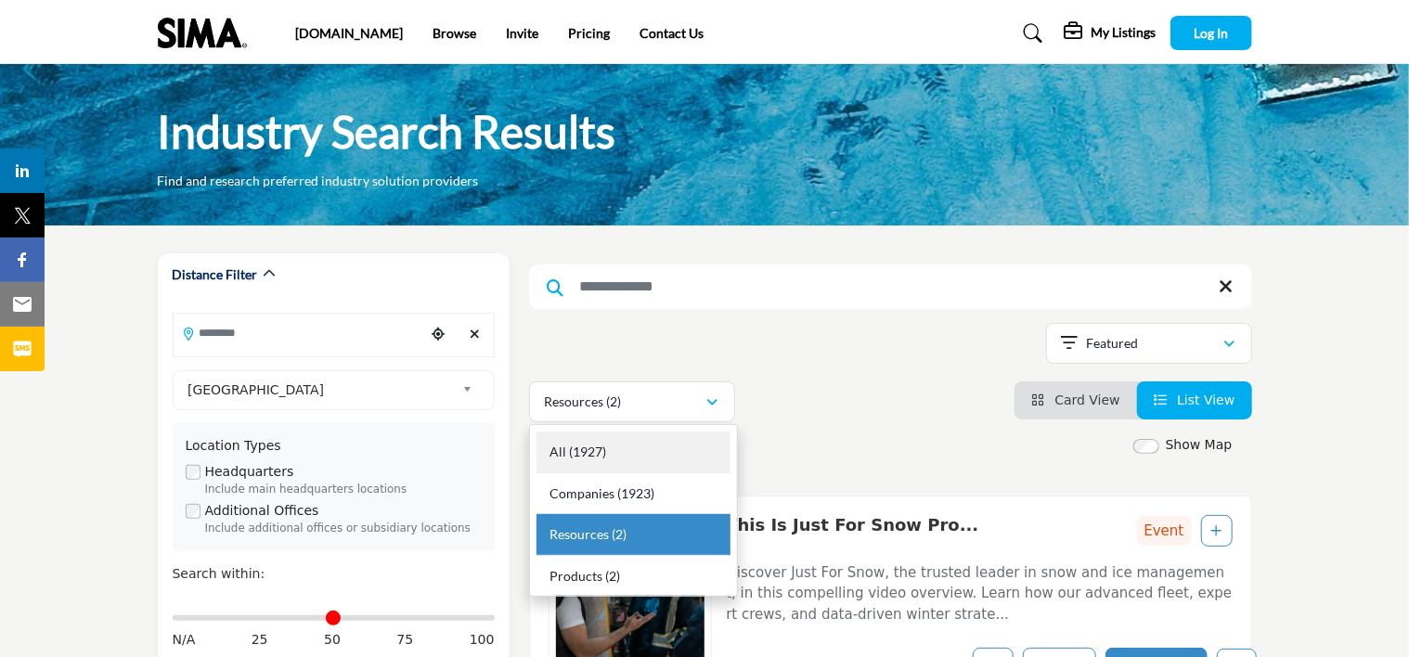
click at [686, 446] on div "All (1927)" at bounding box center [633, 453] width 194 height 42
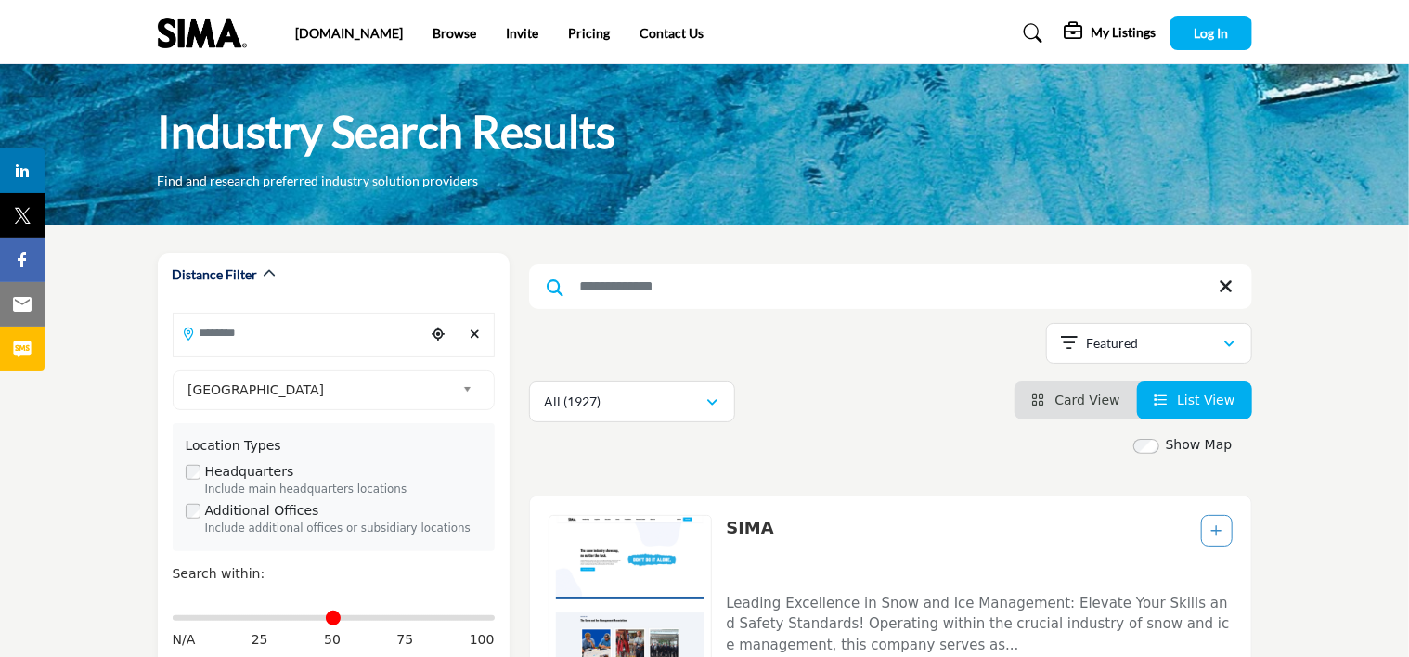
click at [1222, 285] on icon at bounding box center [1227, 287] width 14 height 19
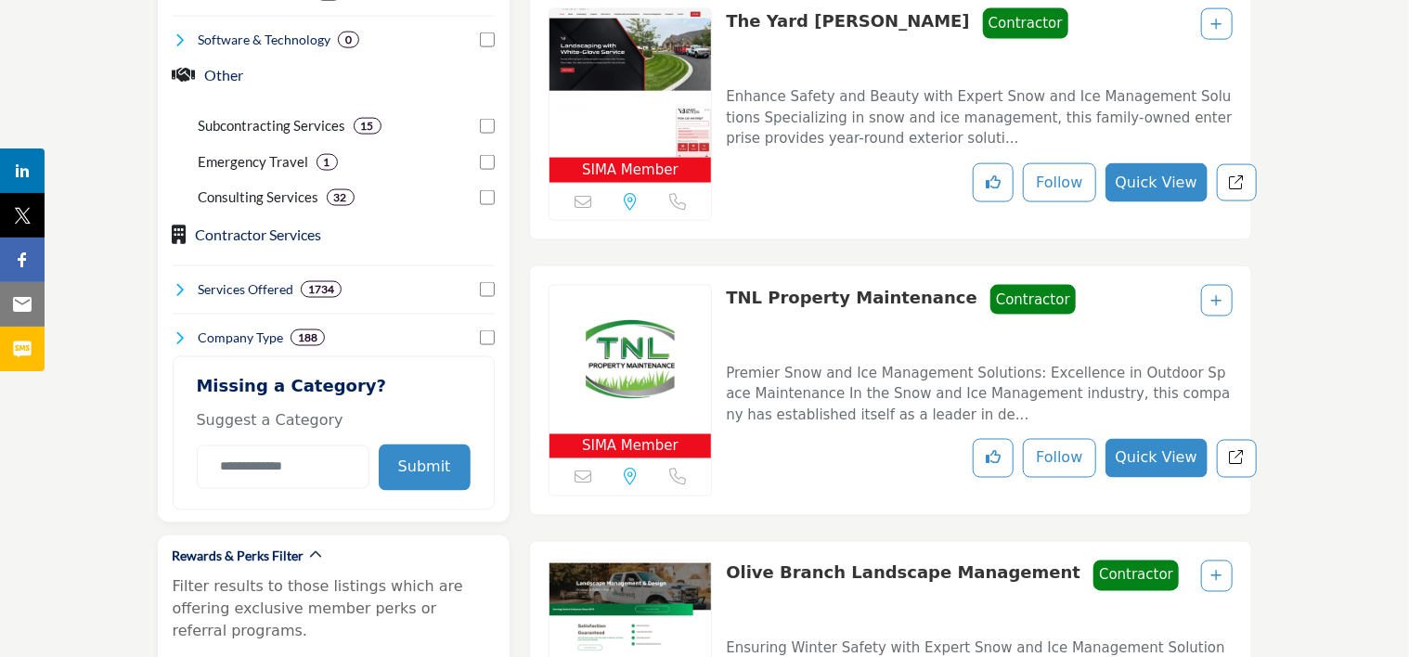
scroll to position [1325, 0]
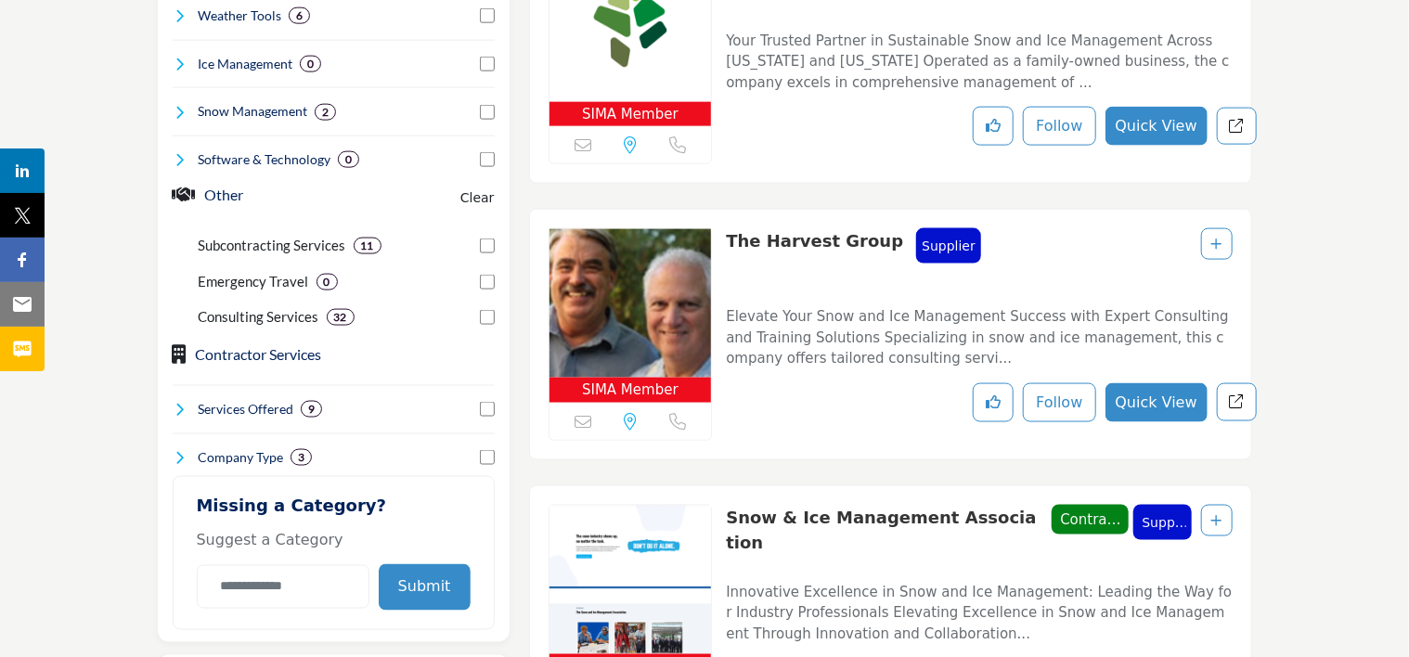
scroll to position [1185, 0]
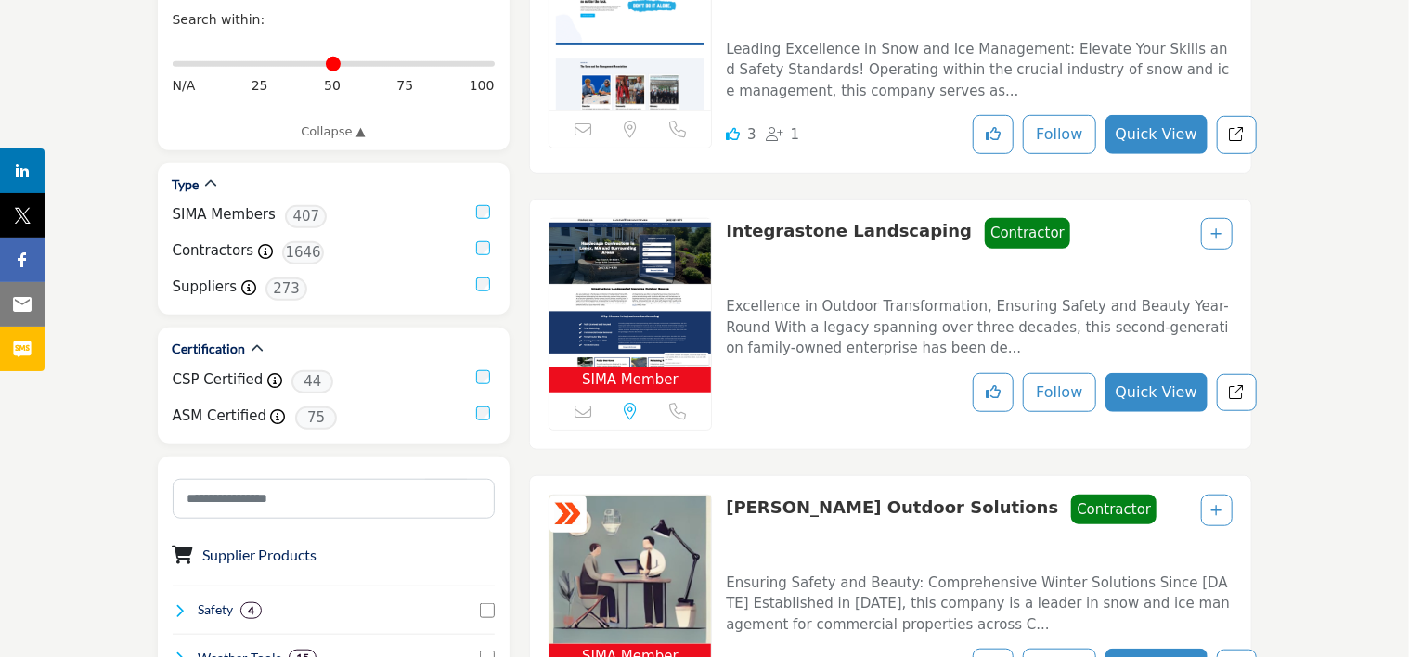
scroll to position [571, 0]
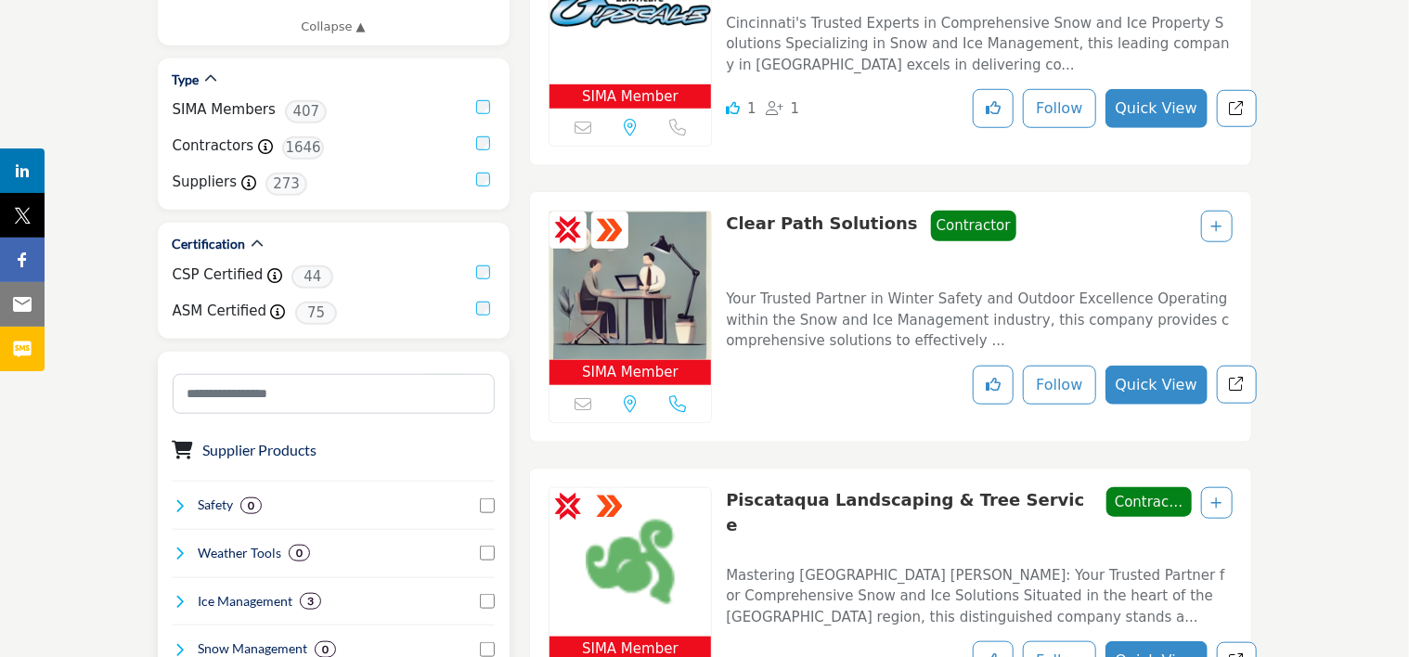
scroll to position [668, 0]
